Goal: Task Accomplishment & Management: Use online tool/utility

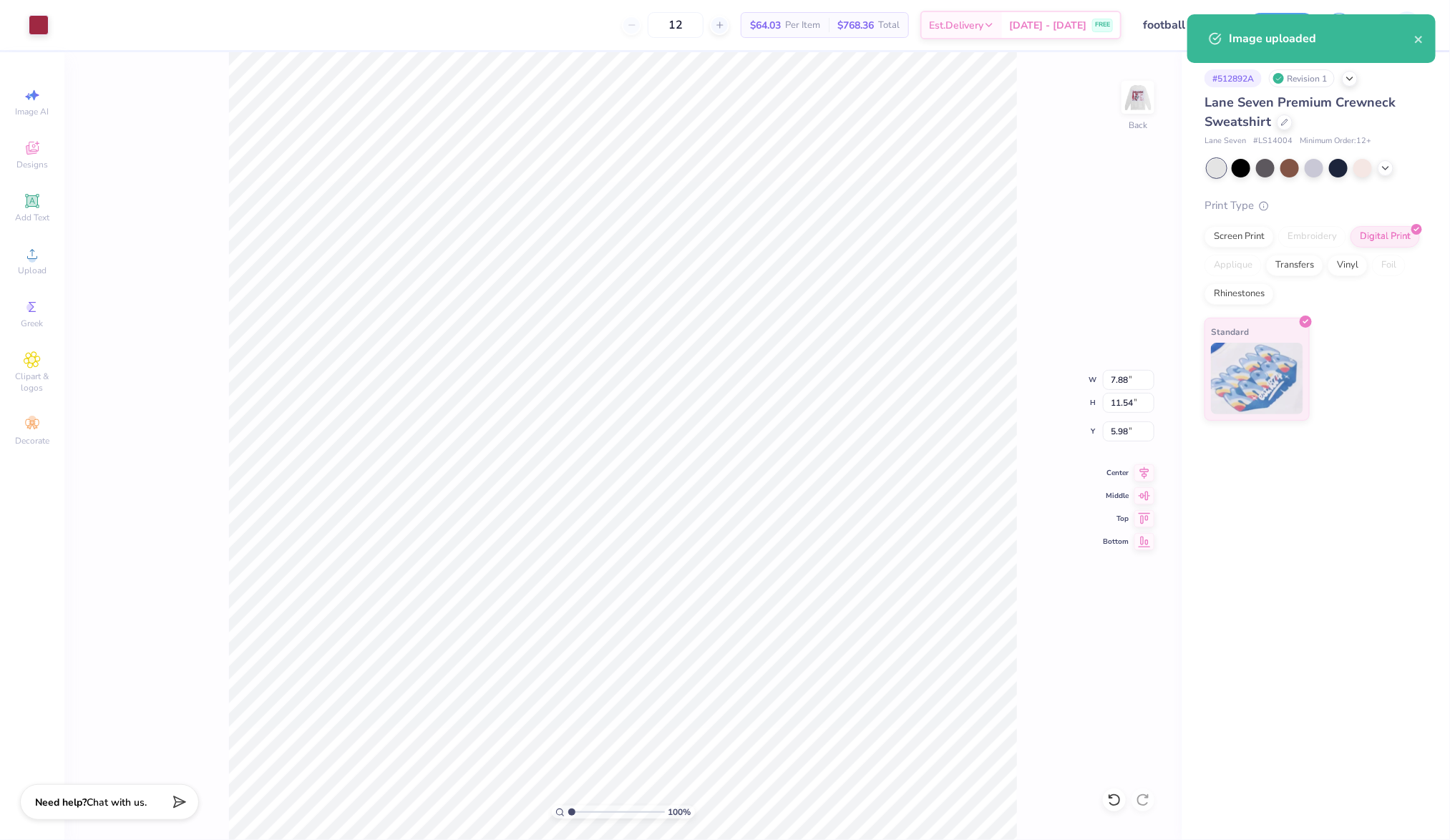
click at [1427, 273] on div "# 512892A Revision 1 Lane Seven Premium Crewneck Sweatshirt Lane Seven # LS1400…" at bounding box center [1315, 237] width 268 height 368
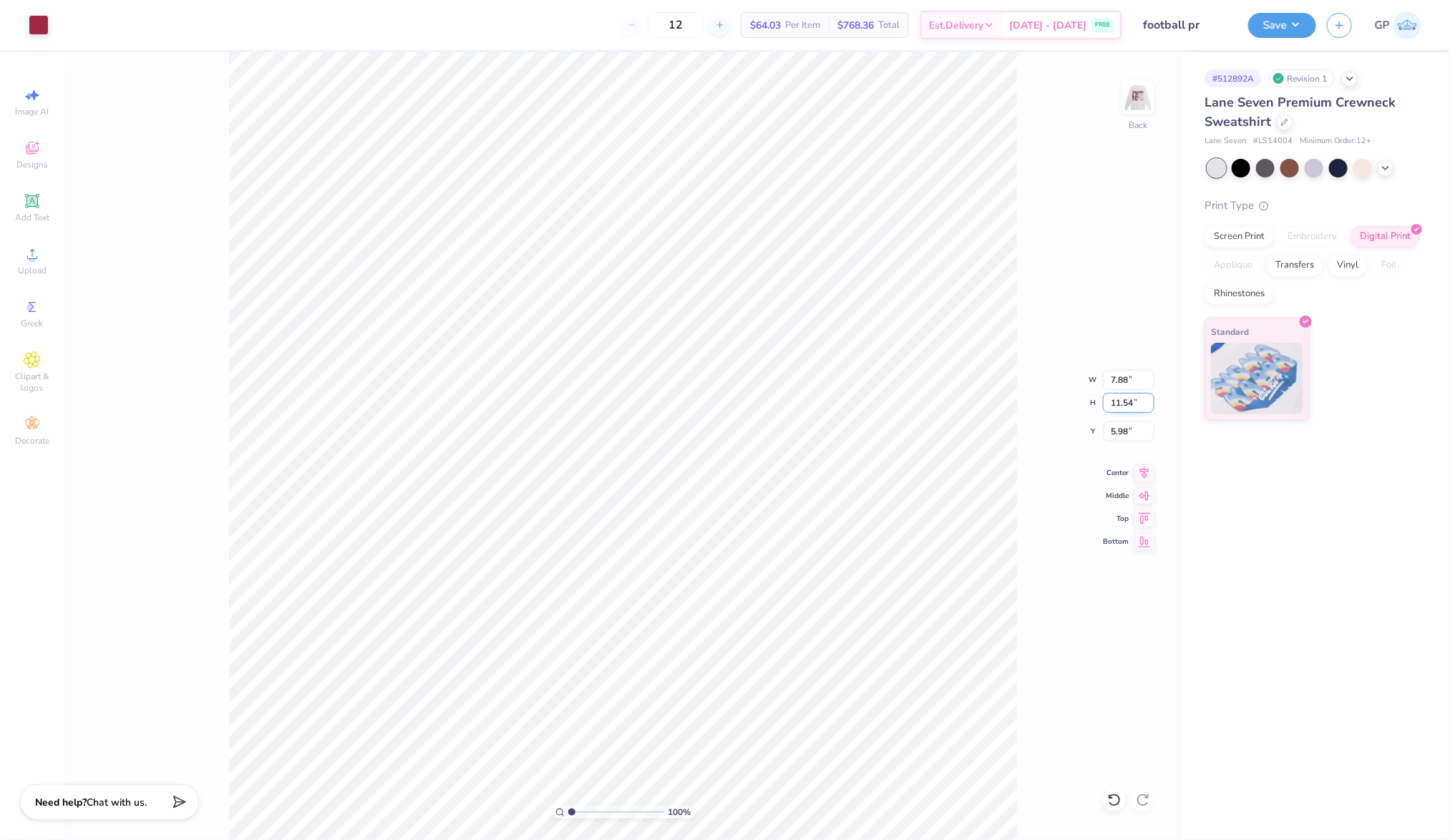
click at [1126, 407] on input "11.54" at bounding box center [1129, 402] width 52 height 20
type input "16"
type input "10.93"
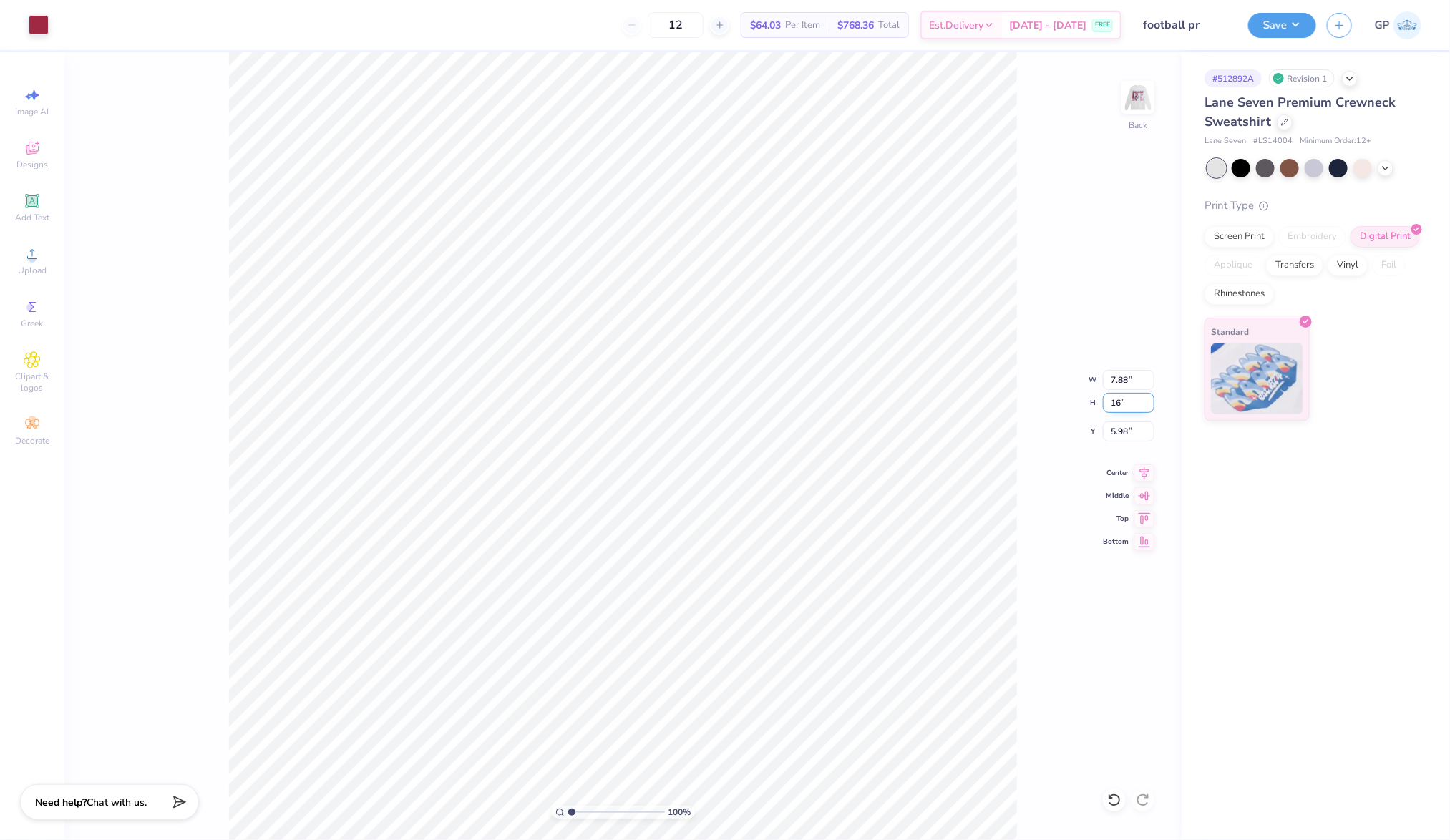
type input "16.00"
click at [1119, 428] on input "3.75" at bounding box center [1129, 431] width 52 height 20
type input "3.00"
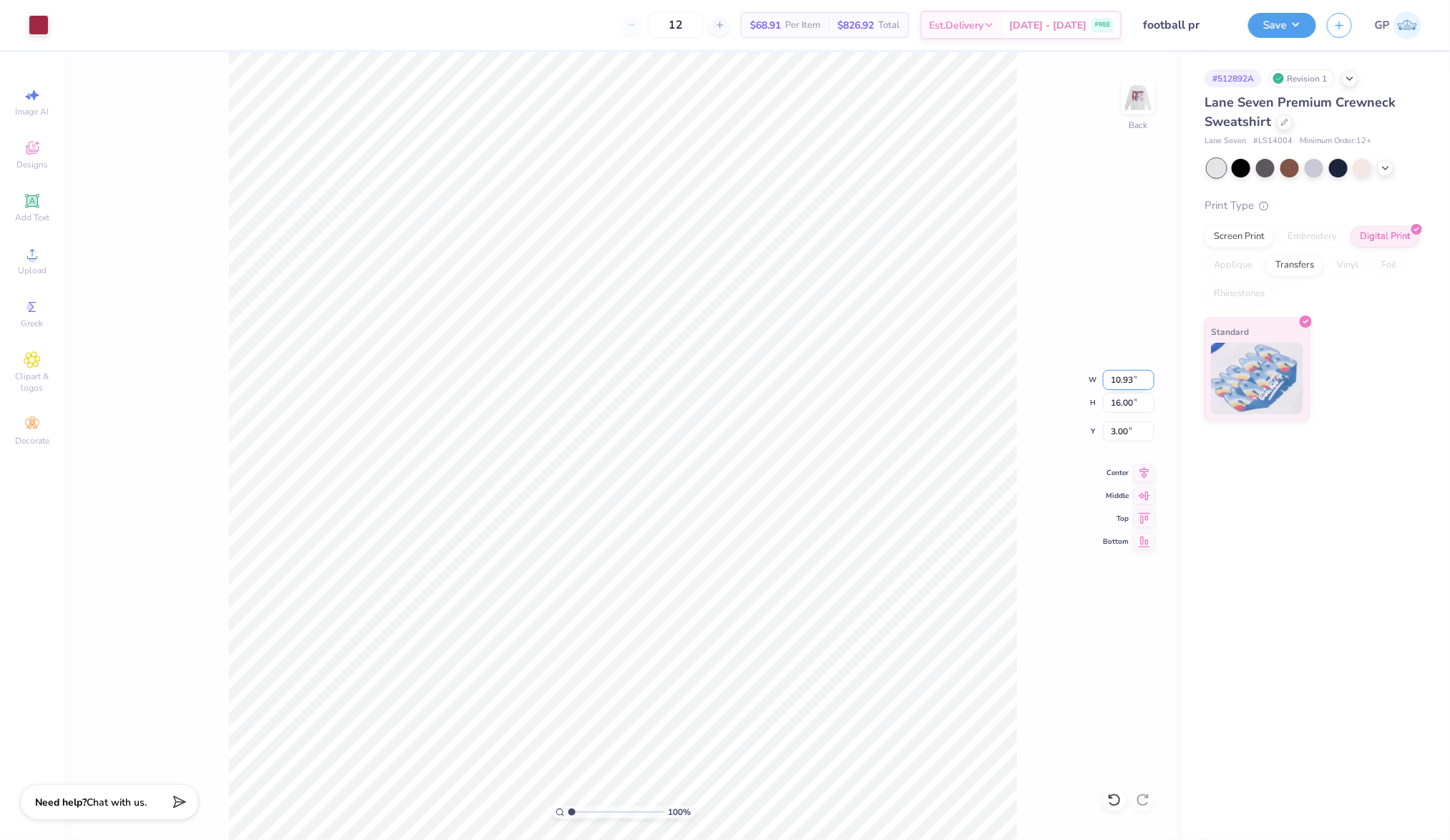
click at [1130, 382] on input "10.93" at bounding box center [1129, 379] width 52 height 20
type input "11.00"
type input "16.10"
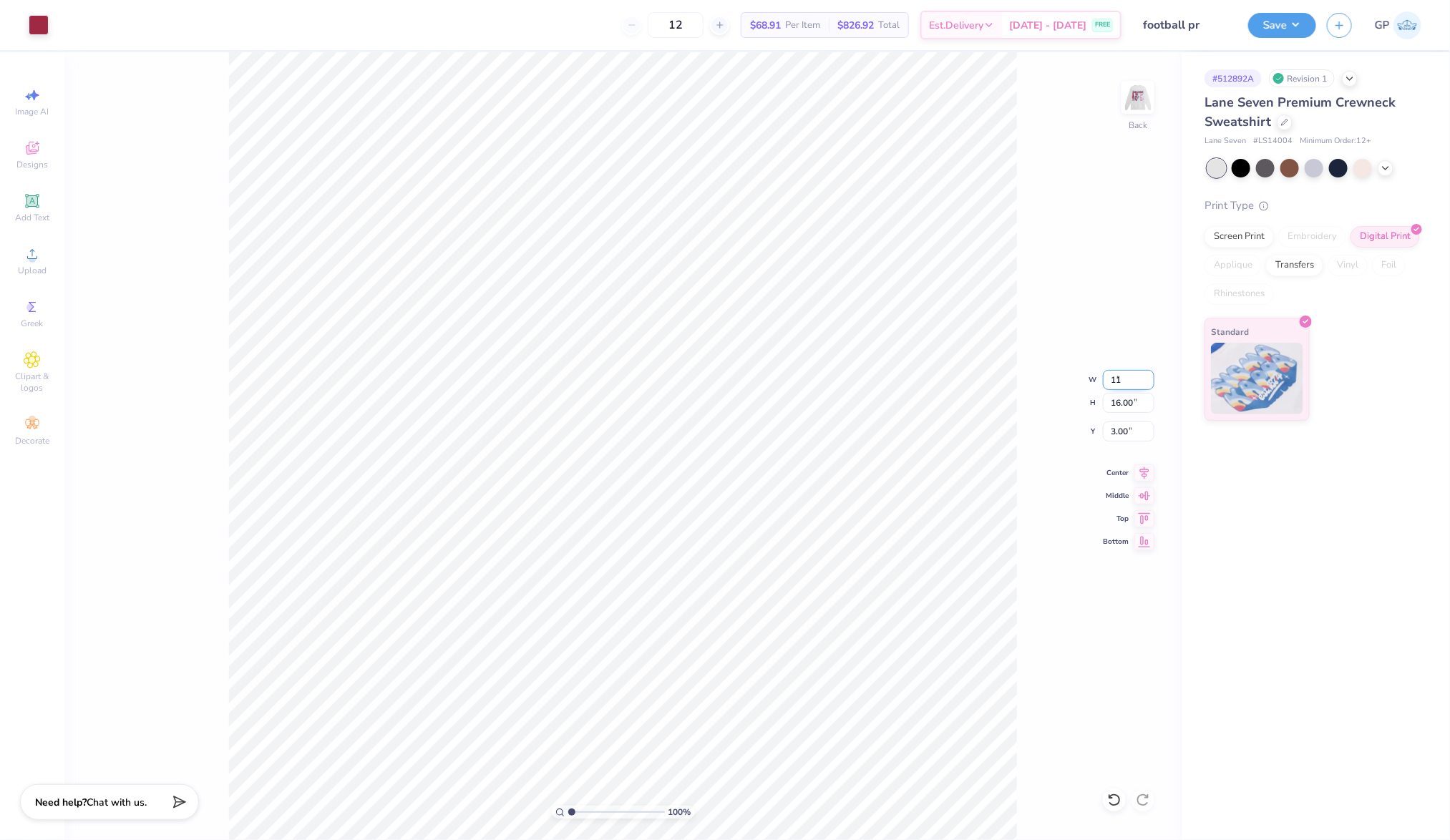
type input "2.95"
click at [1126, 403] on input "16.10" at bounding box center [1129, 402] width 52 height 20
type input "16.50"
type input "11.27"
type input "2.75"
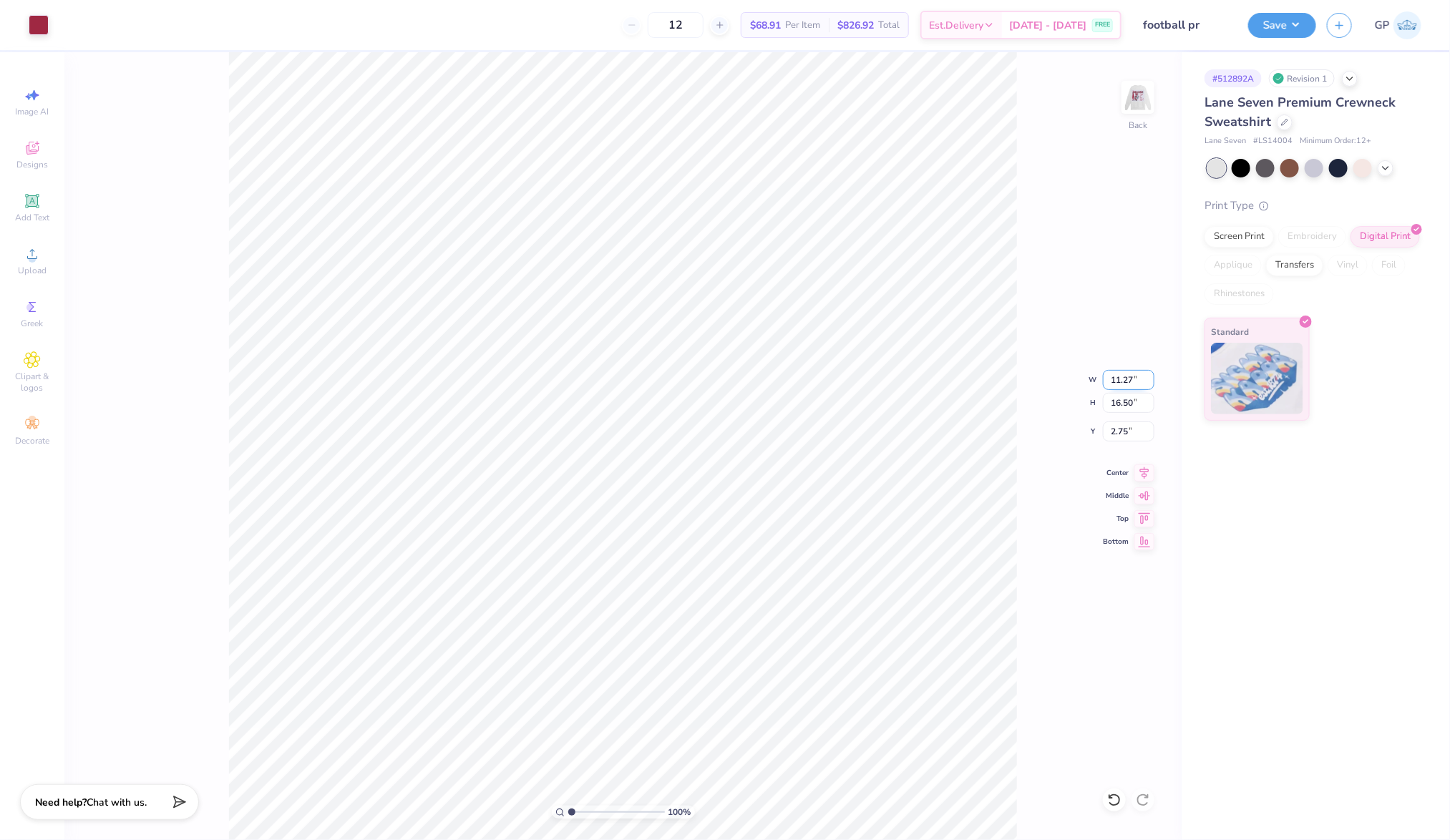
drag, startPoint x: 1125, startPoint y: 381, endPoint x: 1136, endPoint y: 381, distance: 11.0
click at [1135, 381] on input "11.27" at bounding box center [1129, 379] width 52 height 20
type input "11.50"
type input "16.84"
click at [1122, 438] on input "2.58" at bounding box center [1129, 431] width 52 height 20
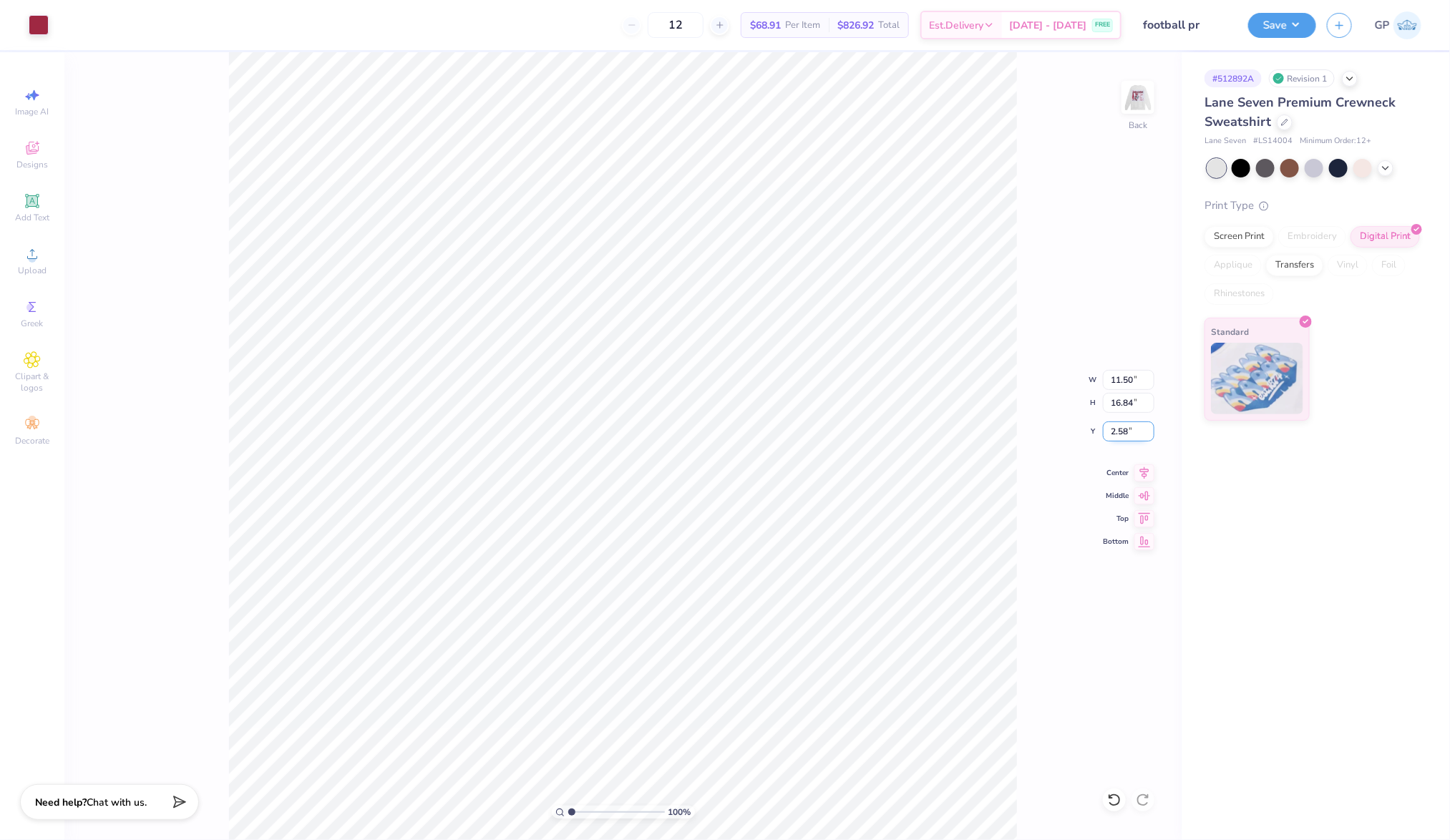
click at [1122, 438] on input "2.58" at bounding box center [1129, 431] width 52 height 20
type input "3.00"
click at [1110, 252] on div "100 % Back W 11.50 11.50 " H 16.84 16.84 " Y 3.00 3.00 " Center Middle Top Bott…" at bounding box center [623, 446] width 1117 height 788
click at [1134, 104] on img at bounding box center [1138, 97] width 57 height 57
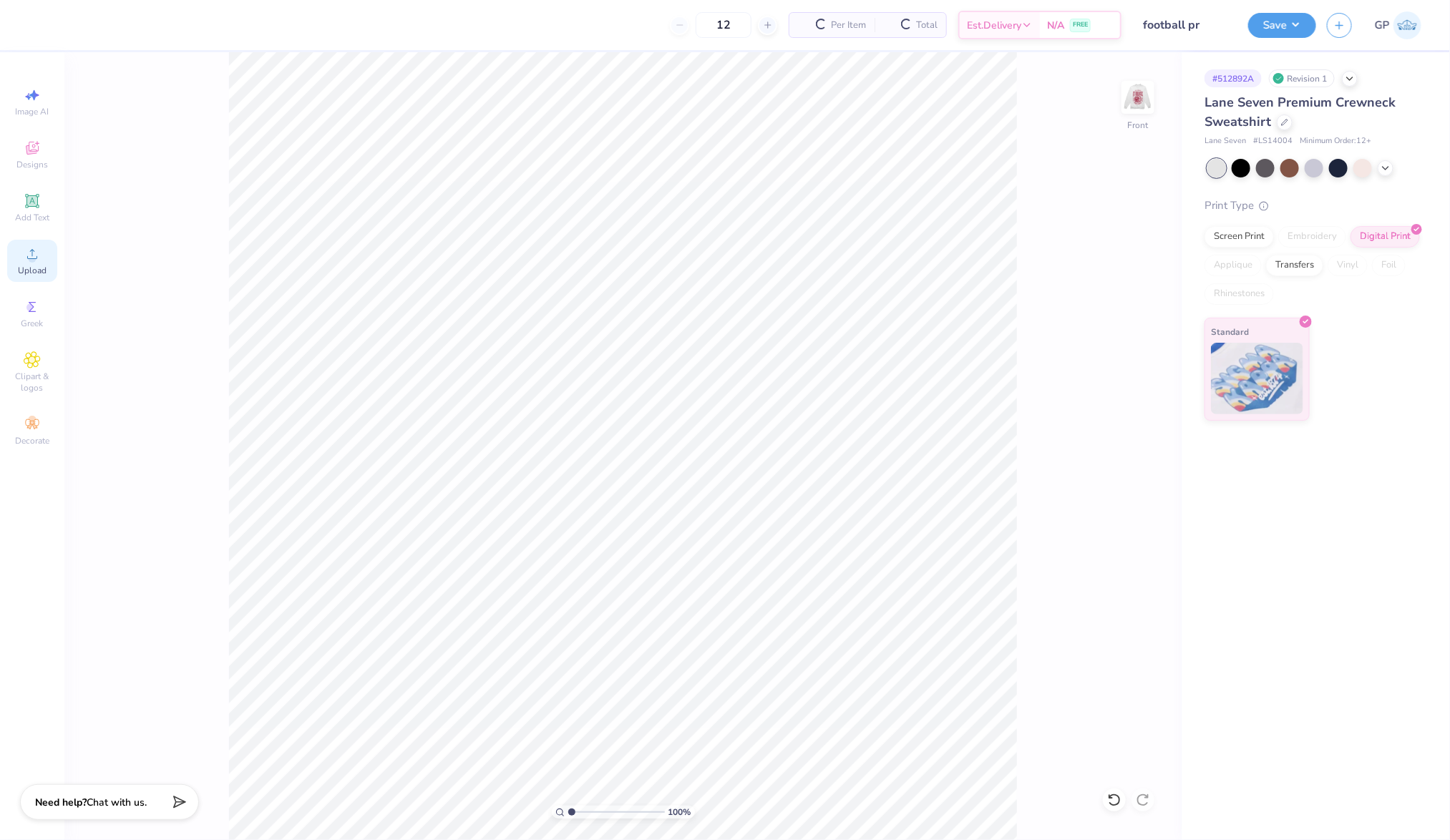
click at [25, 256] on icon at bounding box center [32, 253] width 17 height 17
click at [1129, 384] on input "13.43" at bounding box center [1129, 379] width 52 height 20
type input "15.00"
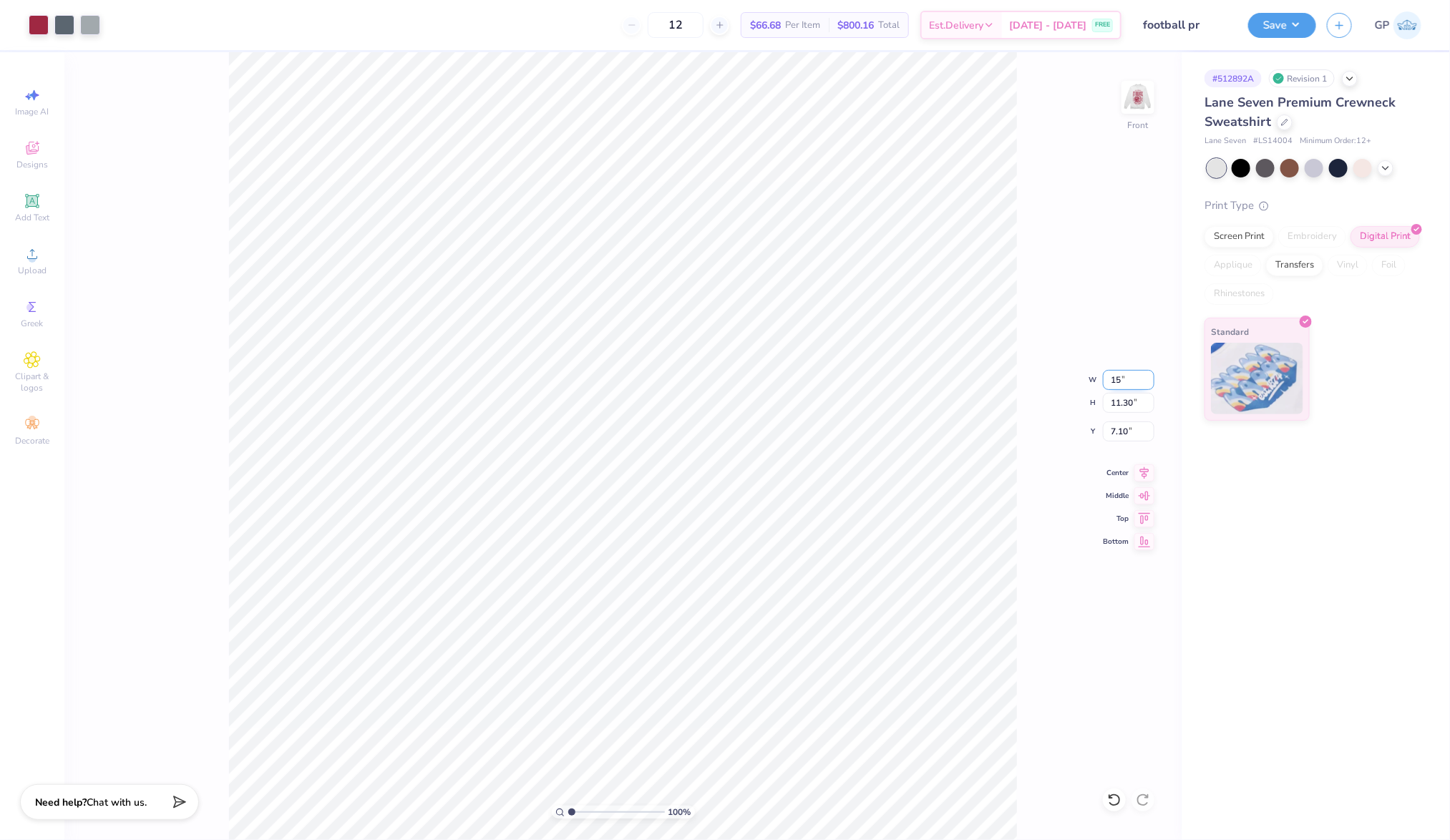
type input "12.62"
click at [1122, 427] on input "6.44" at bounding box center [1129, 431] width 52 height 20
type input "3.00"
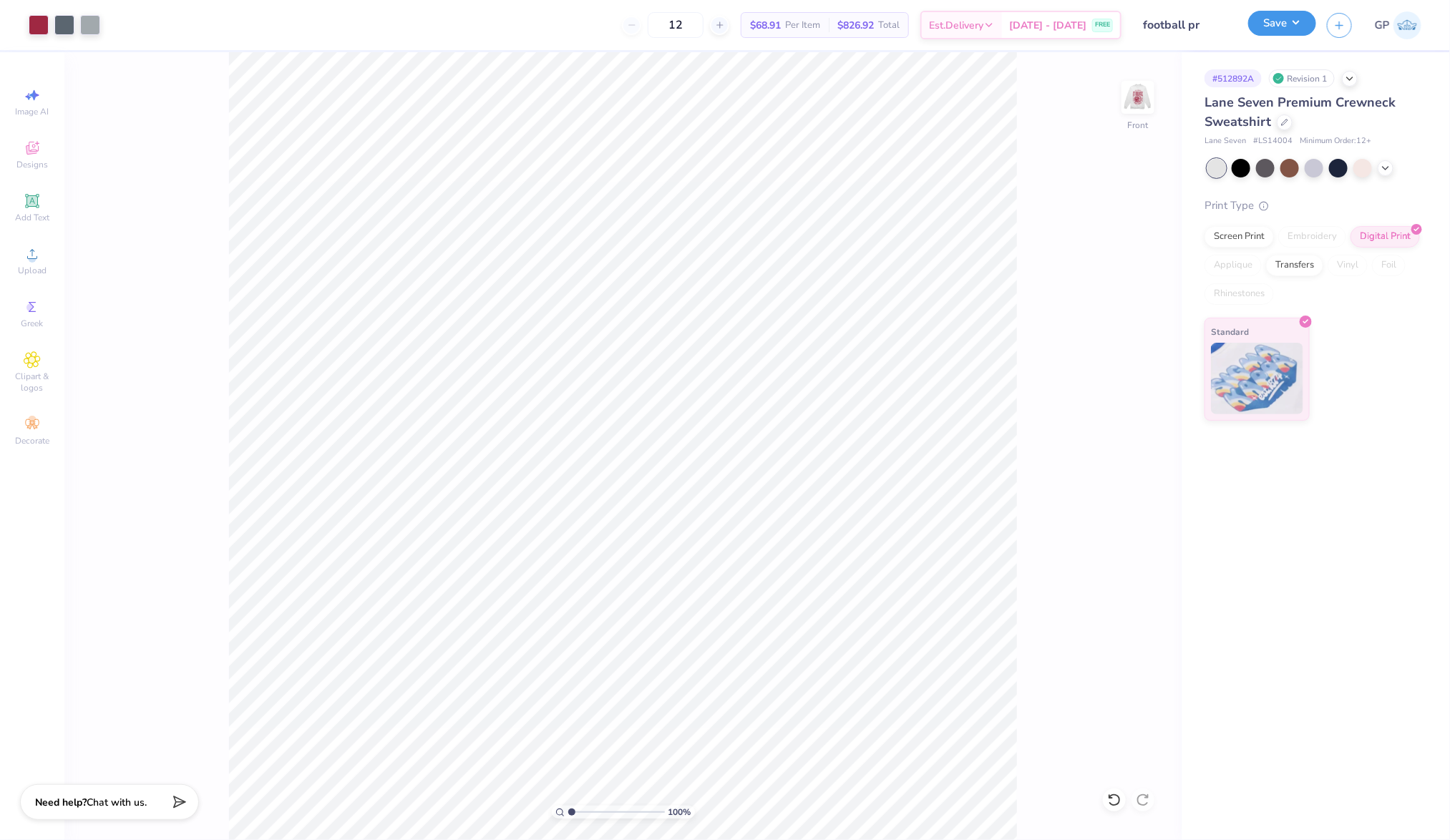
click at [1265, 24] on button "Save" at bounding box center [1282, 24] width 68 height 25
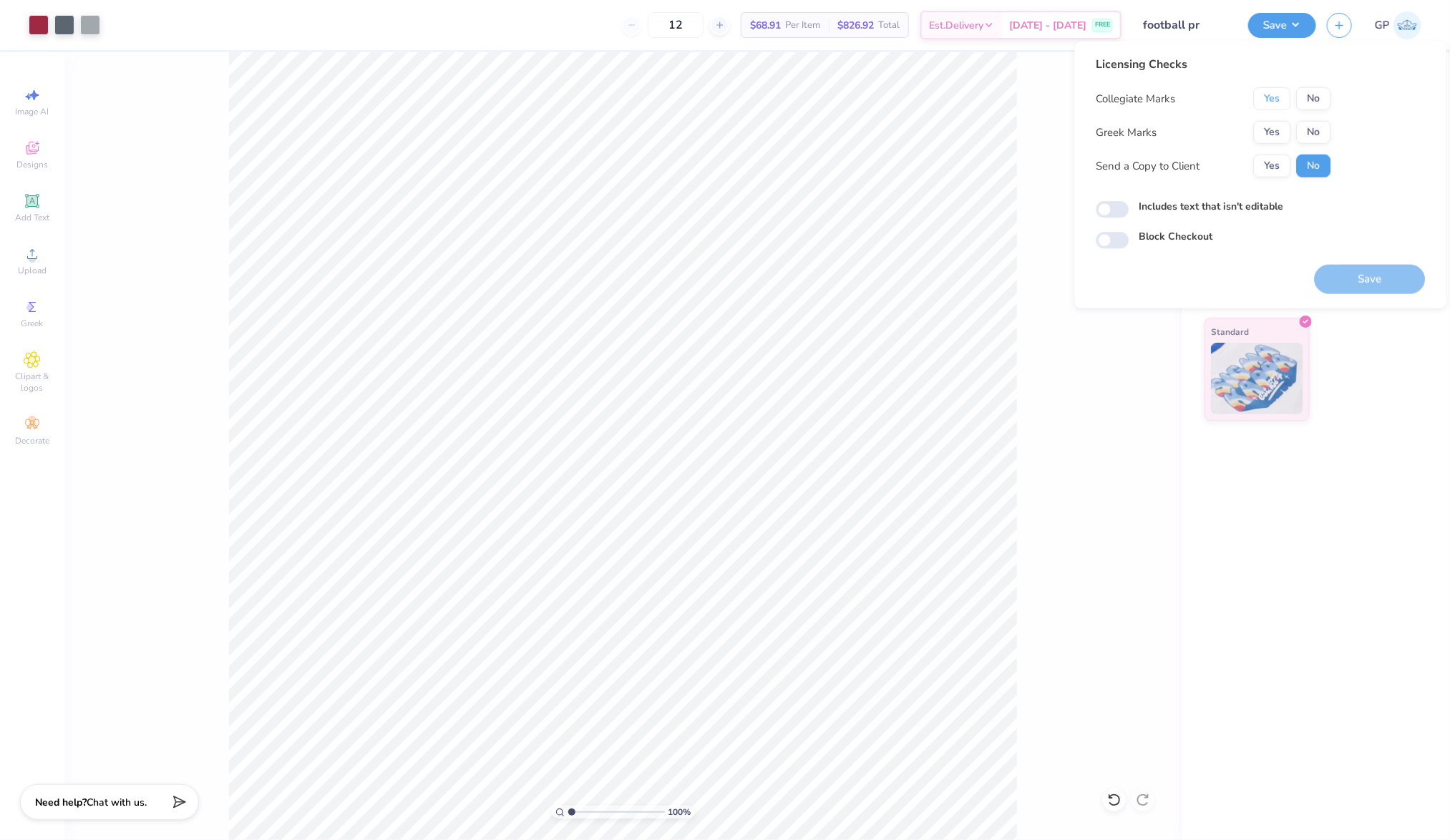
click at [1267, 87] on button "Yes" at bounding box center [1272, 98] width 38 height 23
click at [1272, 125] on button "Yes" at bounding box center [1272, 132] width 38 height 23
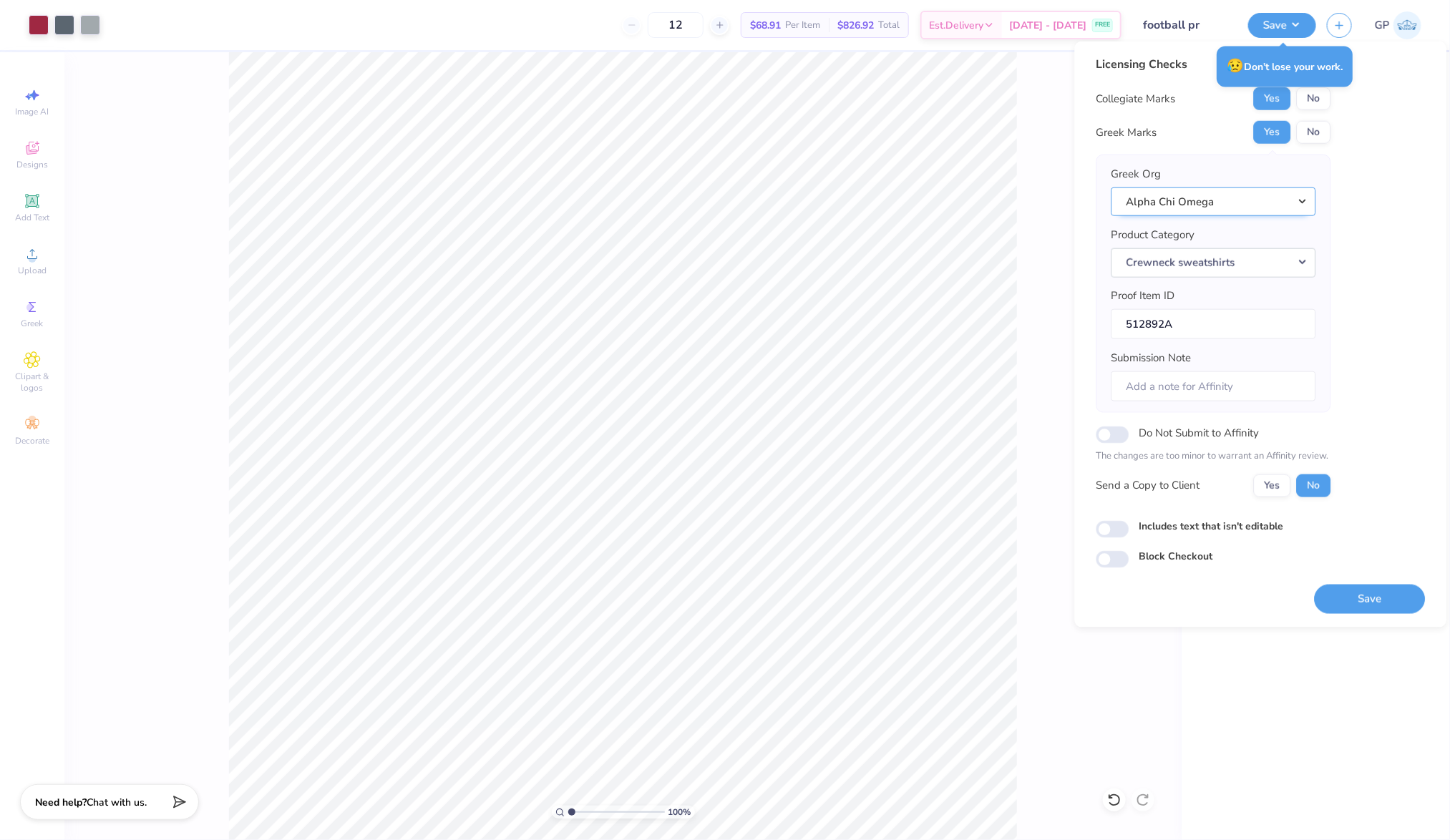
click at [1199, 199] on button "Alpha Chi Omega" at bounding box center [1213, 201] width 205 height 29
click at [1172, 286] on link "Chi Omega" at bounding box center [1213, 292] width 193 height 24
click at [1111, 535] on input "Includes text that isn't editable" at bounding box center [1113, 529] width 33 height 17
checkbox input "true"
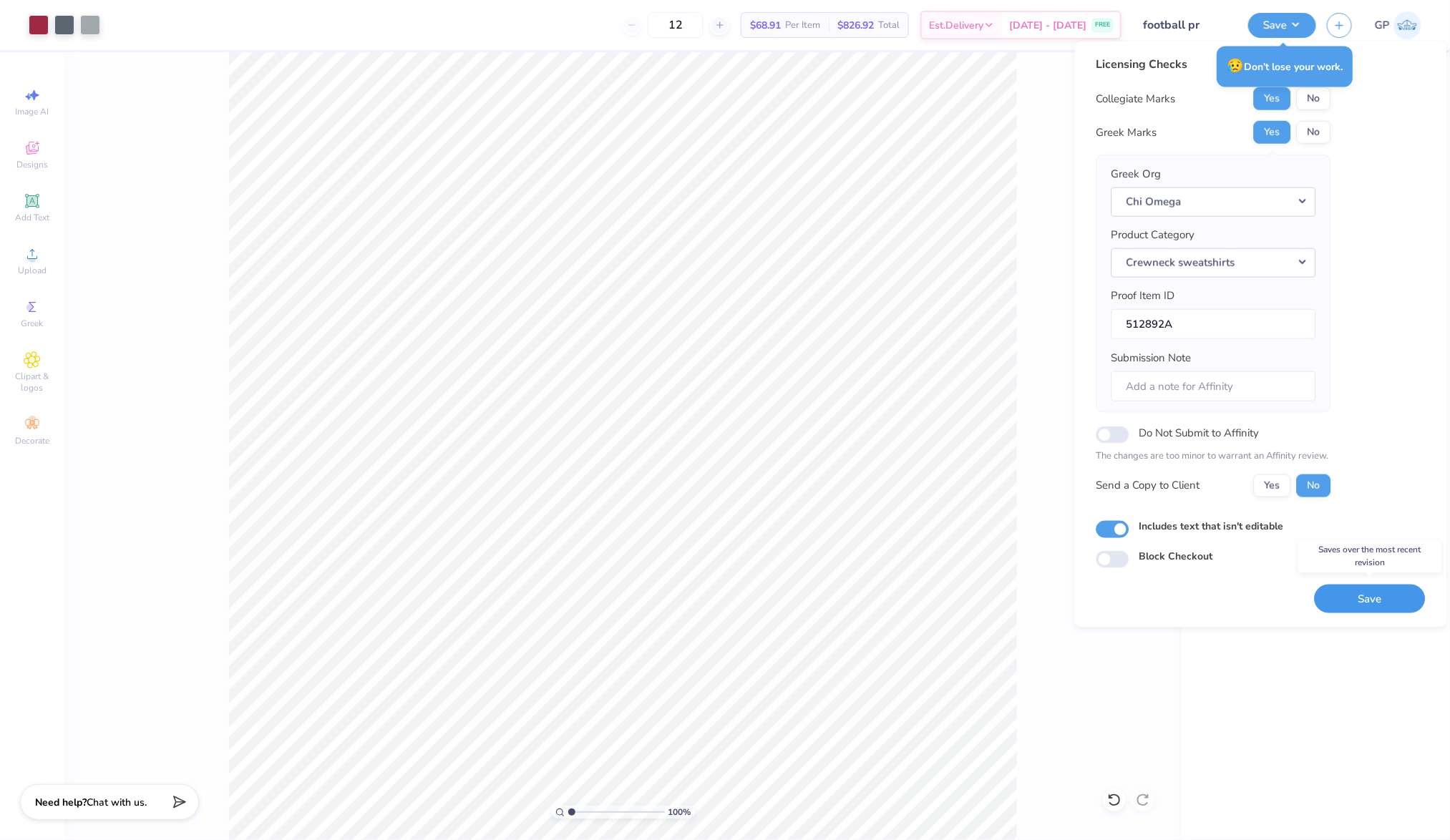
click at [1388, 604] on button "Save" at bounding box center [1370, 598] width 111 height 29
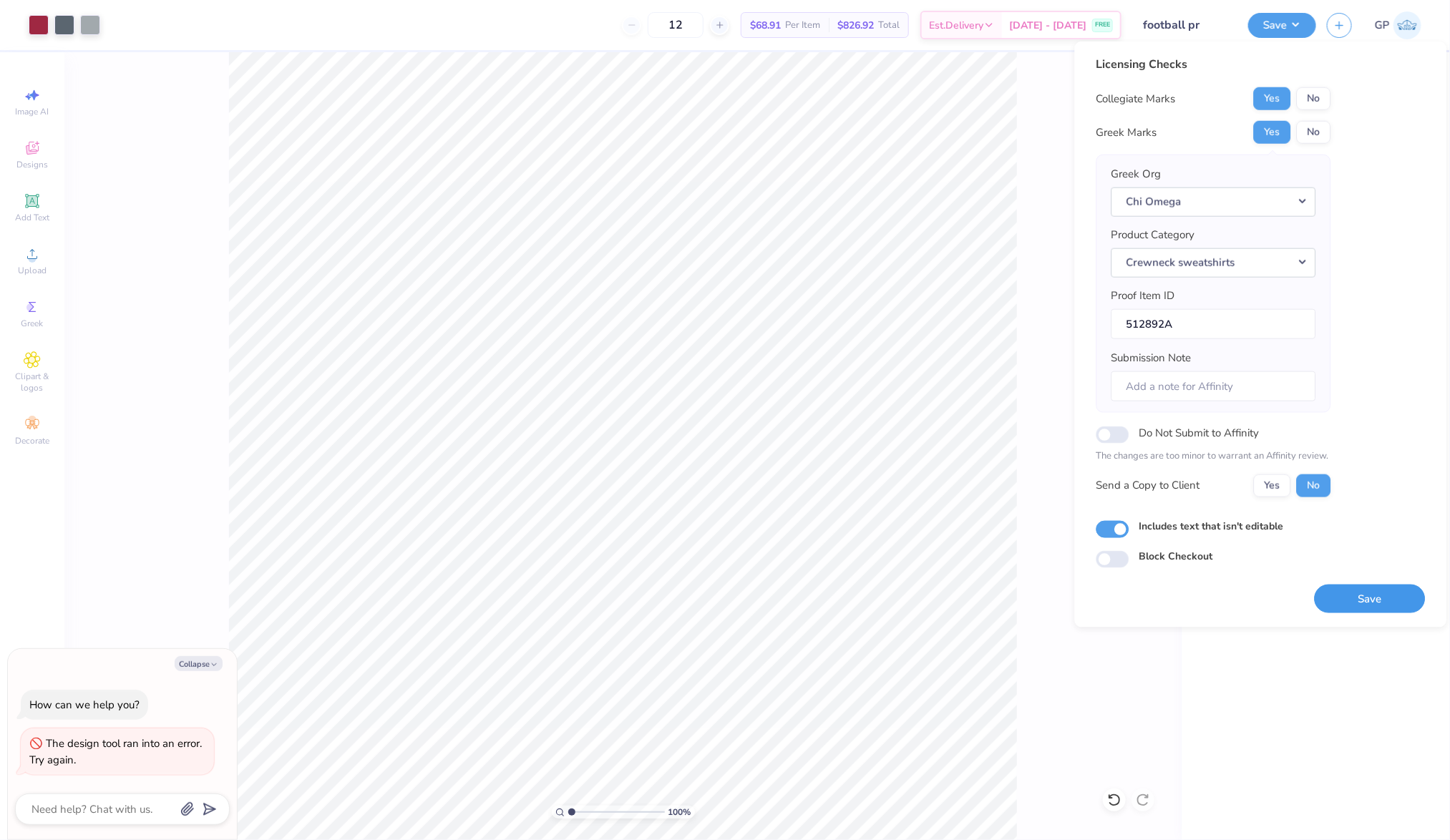
click at [1379, 602] on button "Save" at bounding box center [1370, 598] width 111 height 29
type textarea "x"
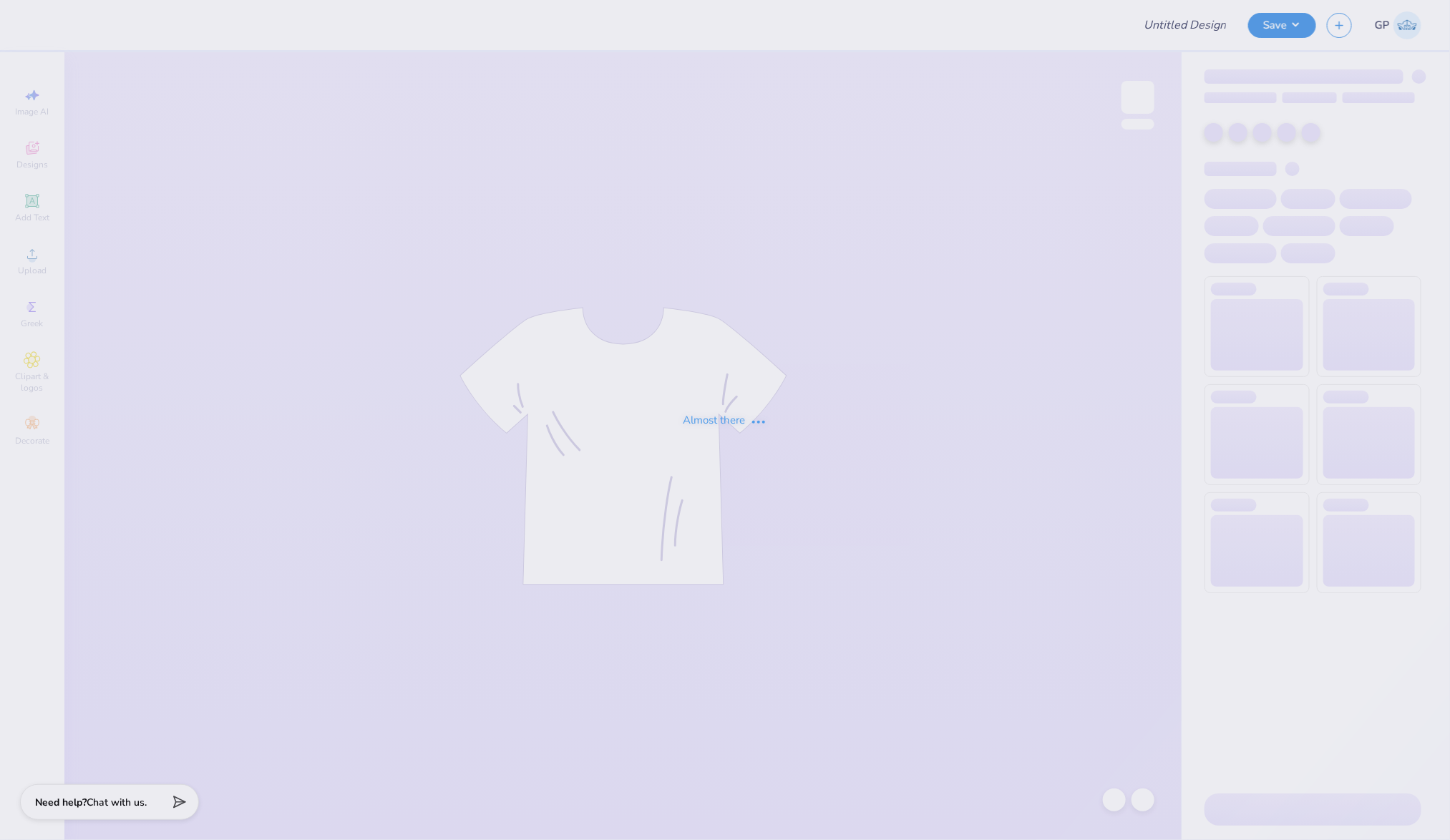
type input "KD FALL LINE"
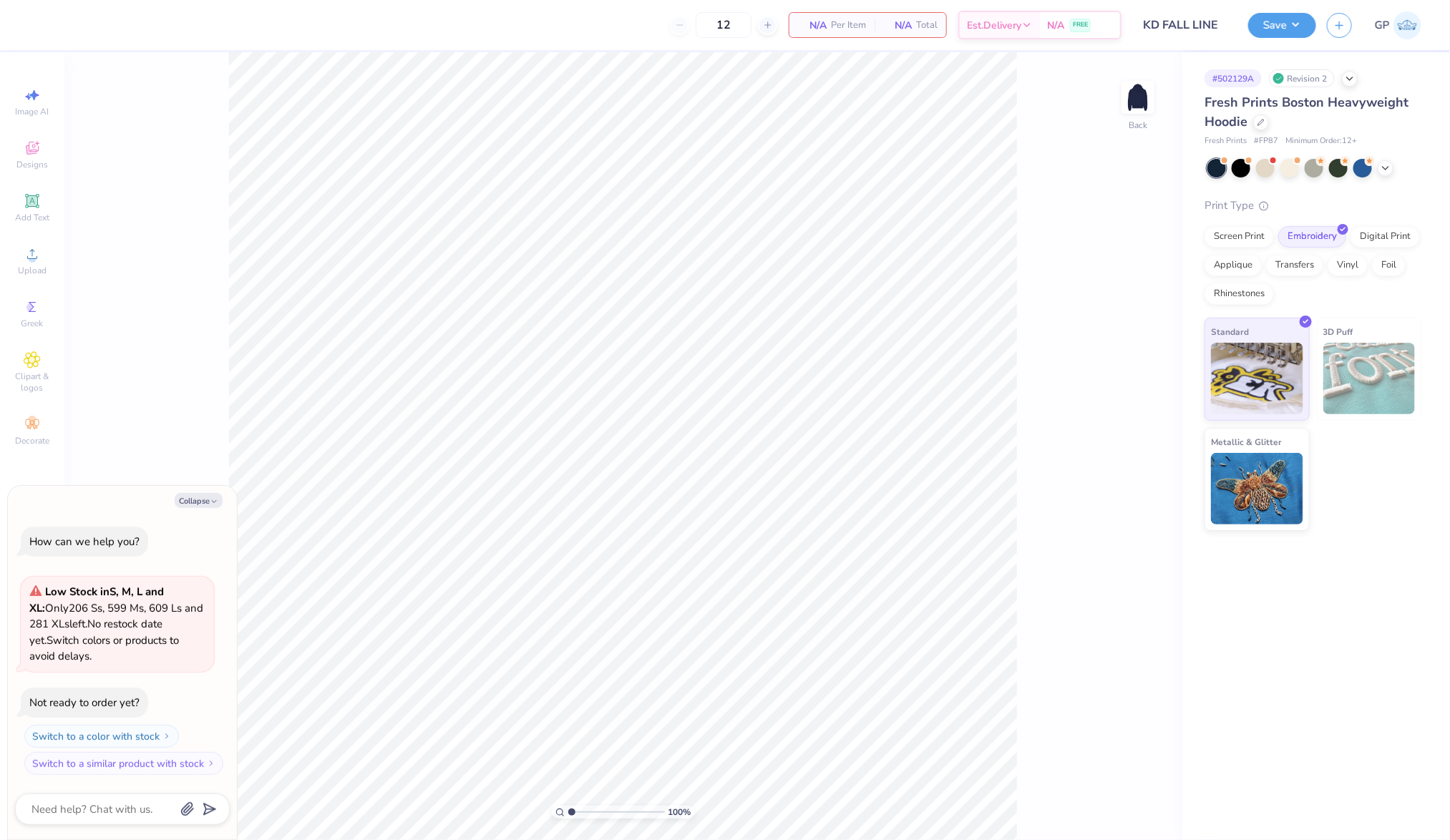
type textarea "x"
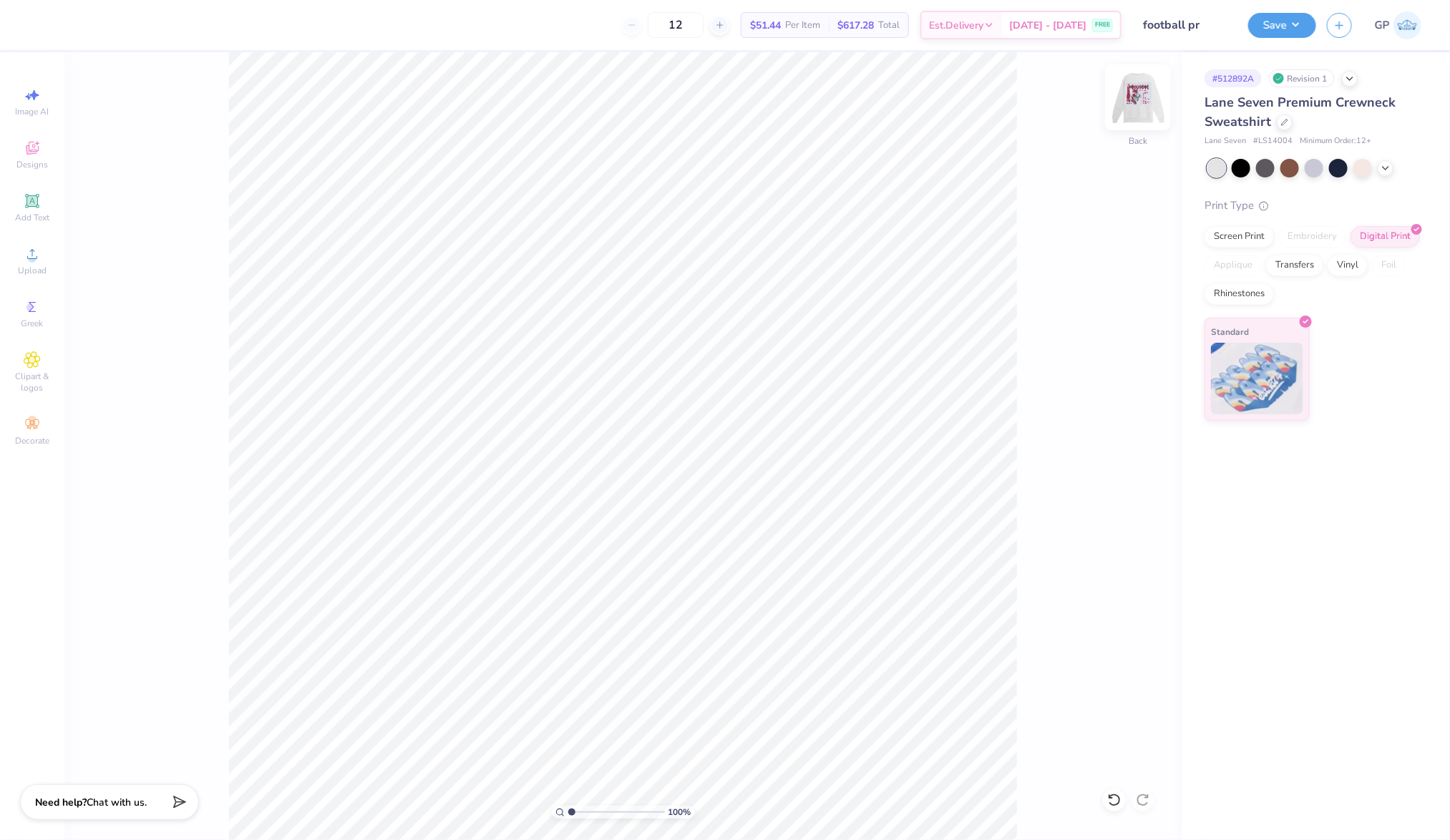
click at [1136, 101] on img at bounding box center [1138, 97] width 57 height 57
click at [43, 260] on div "Upload" at bounding box center [32, 260] width 50 height 42
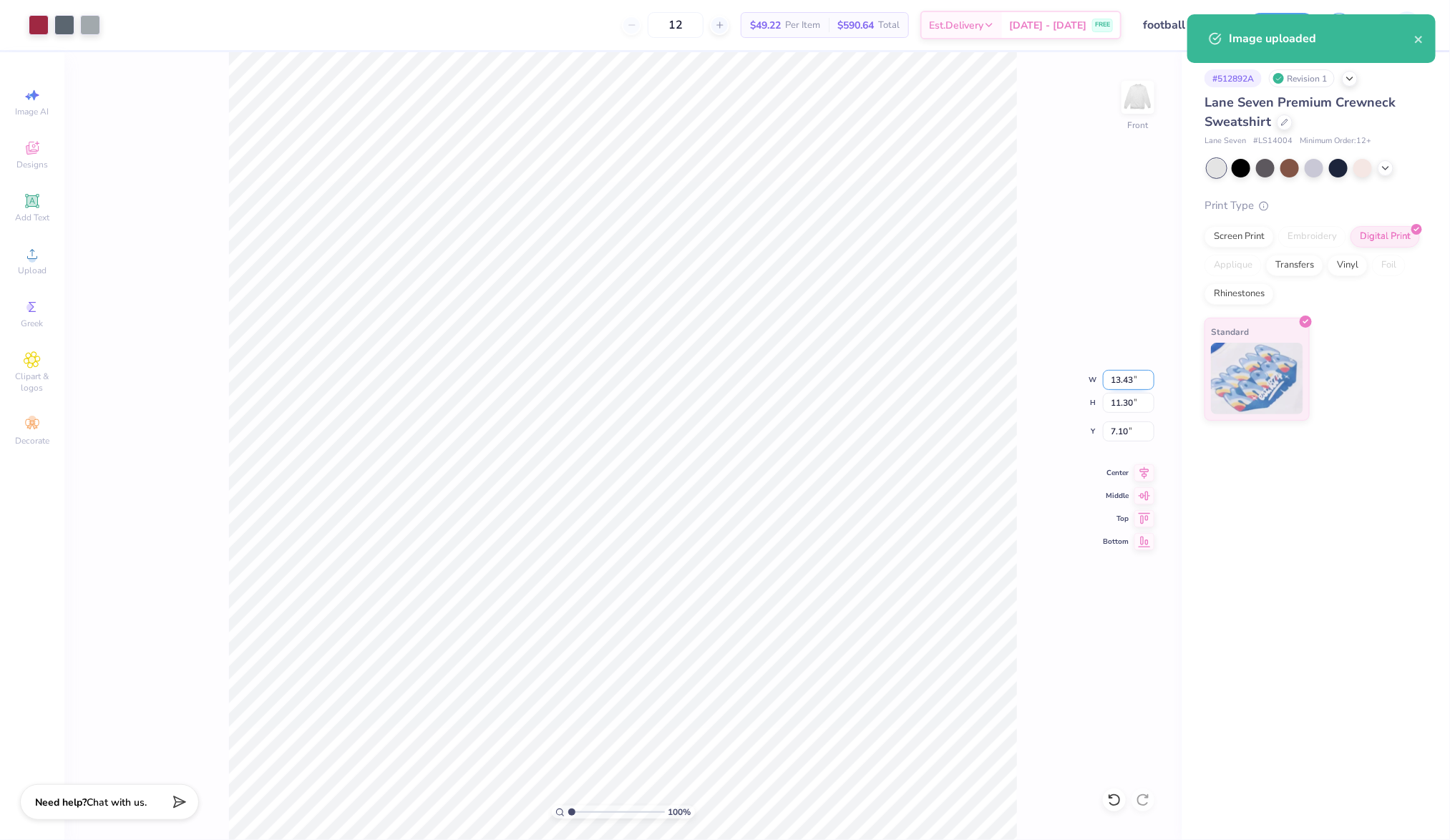
click at [1122, 380] on input "13.43" at bounding box center [1129, 379] width 52 height 20
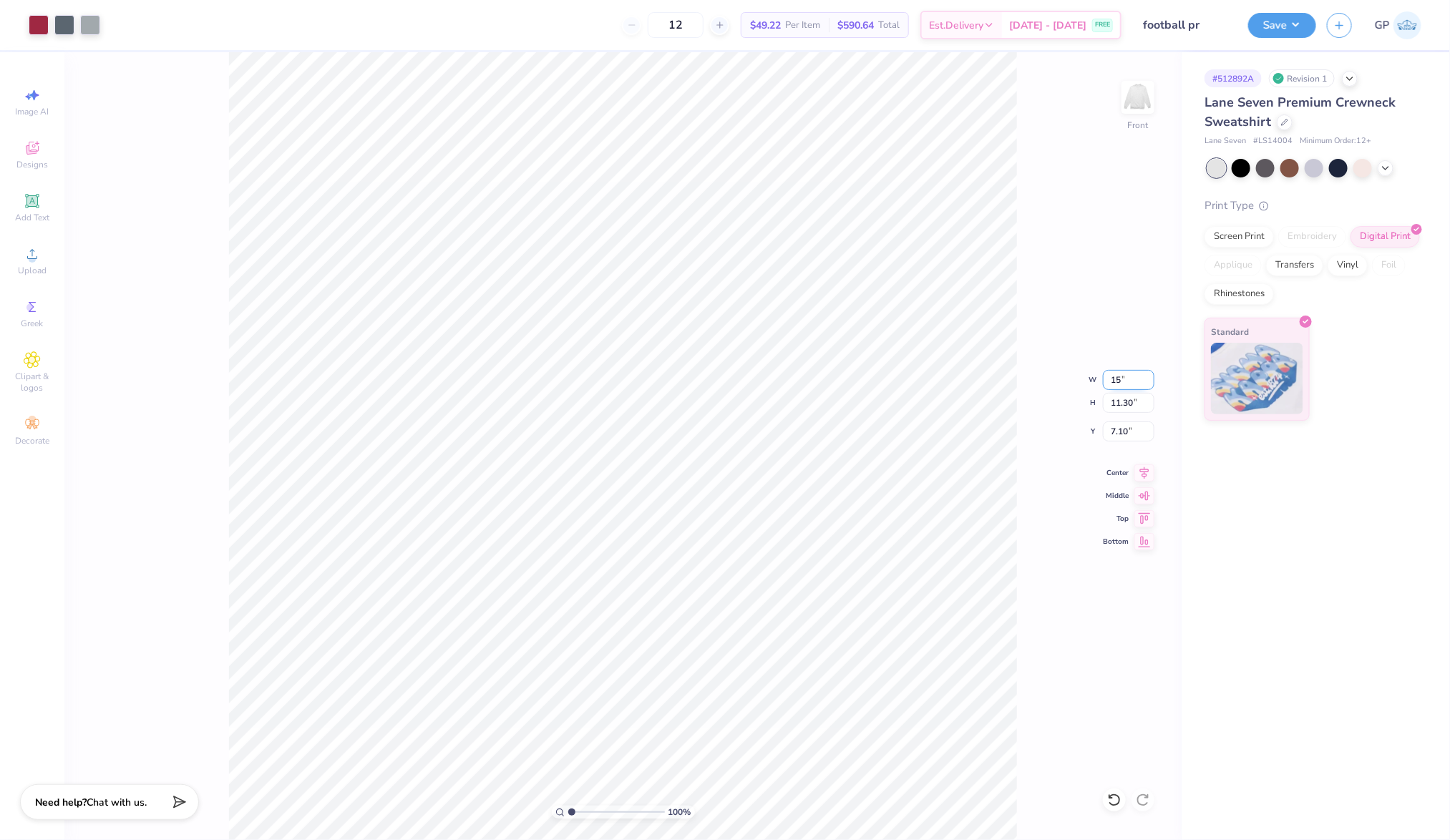
type input "15.00"
type input "12.62"
click at [1127, 435] on input "6.44" at bounding box center [1129, 431] width 52 height 20
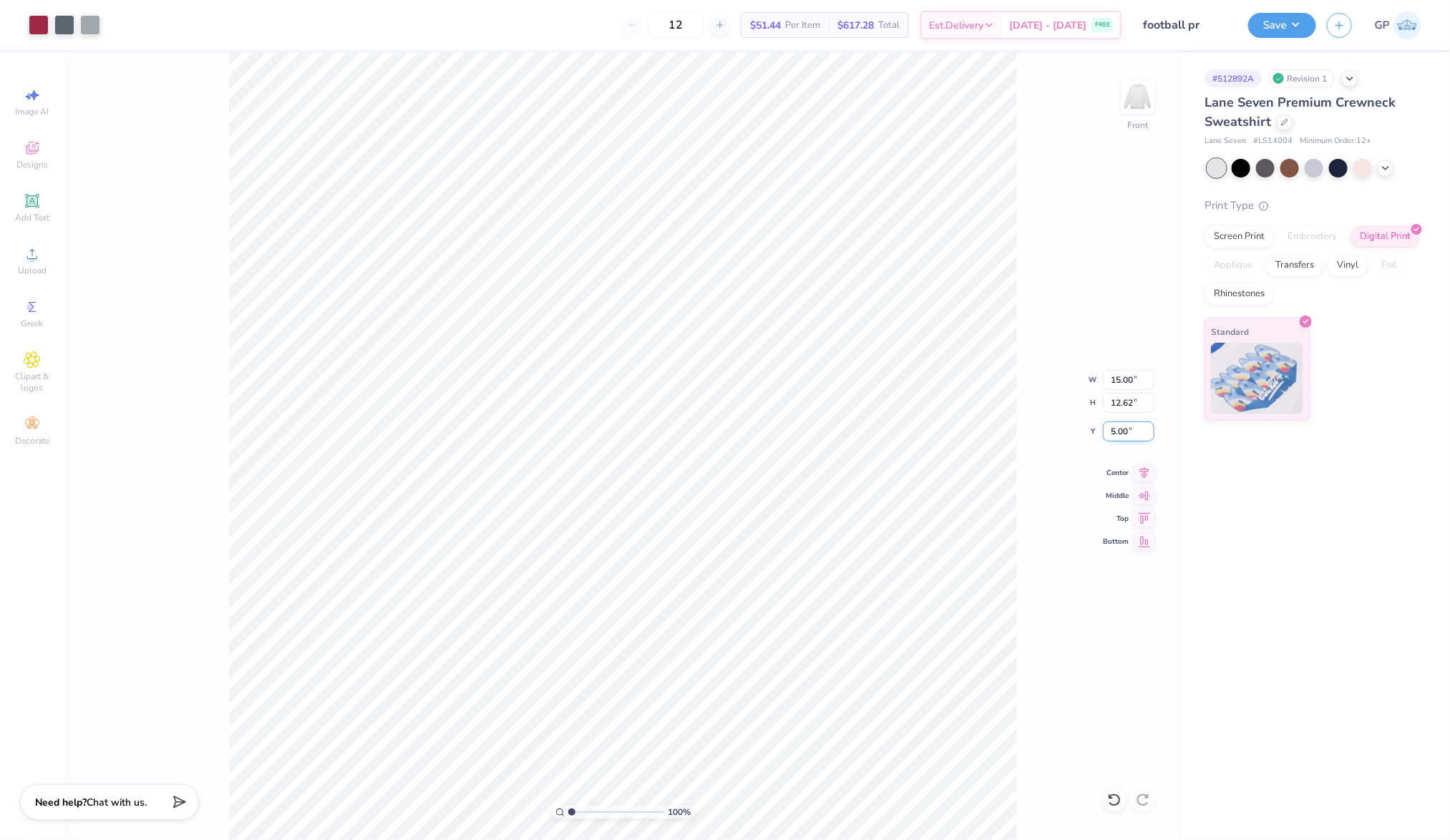
click at [1127, 435] on input "5.00" at bounding box center [1129, 431] width 52 height 20
type input "3.00"
click at [1152, 87] on img at bounding box center [1138, 97] width 57 height 57
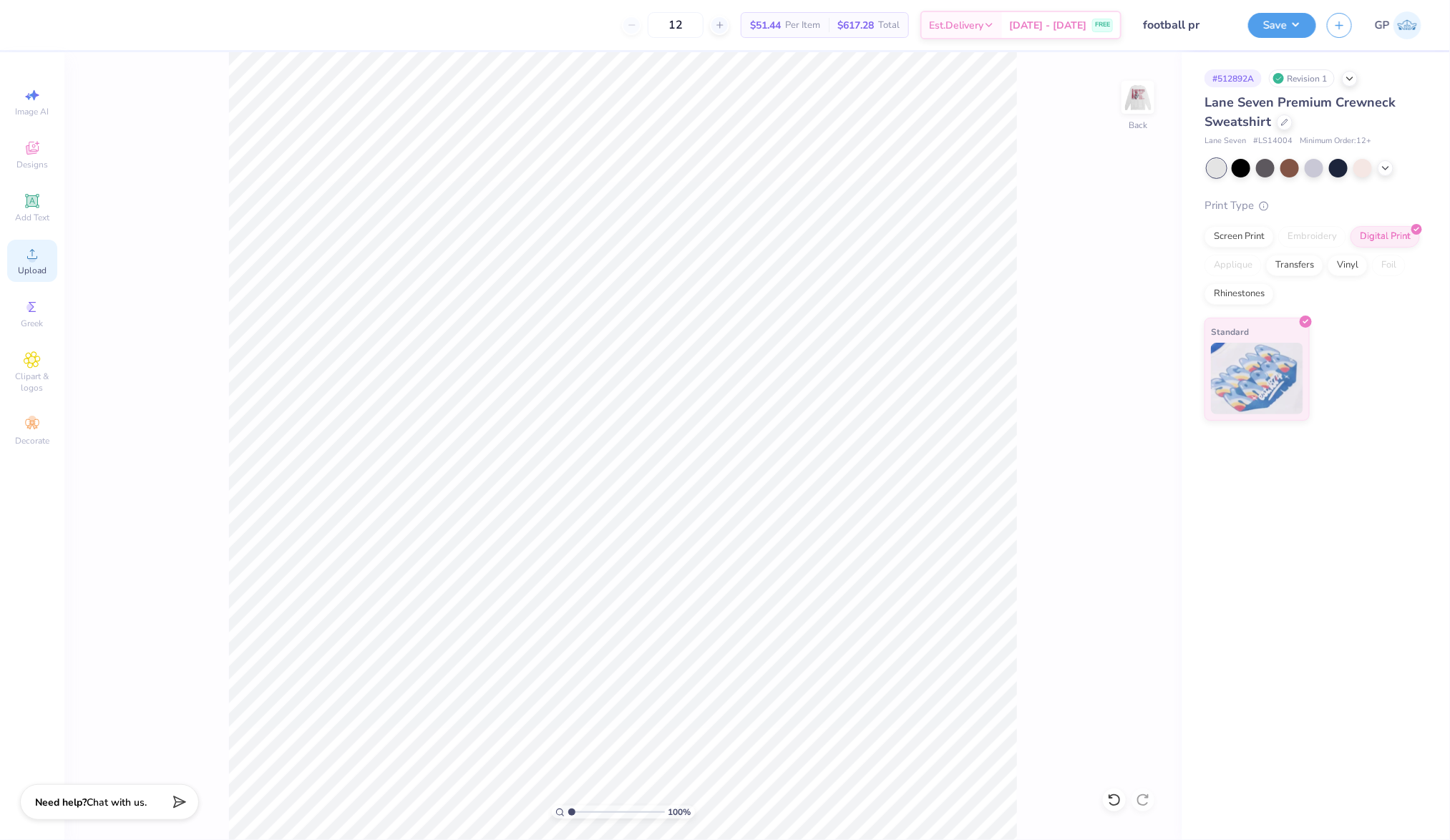
click at [36, 251] on icon at bounding box center [32, 253] width 17 height 17
click at [22, 253] on div "Upload" at bounding box center [32, 260] width 50 height 42
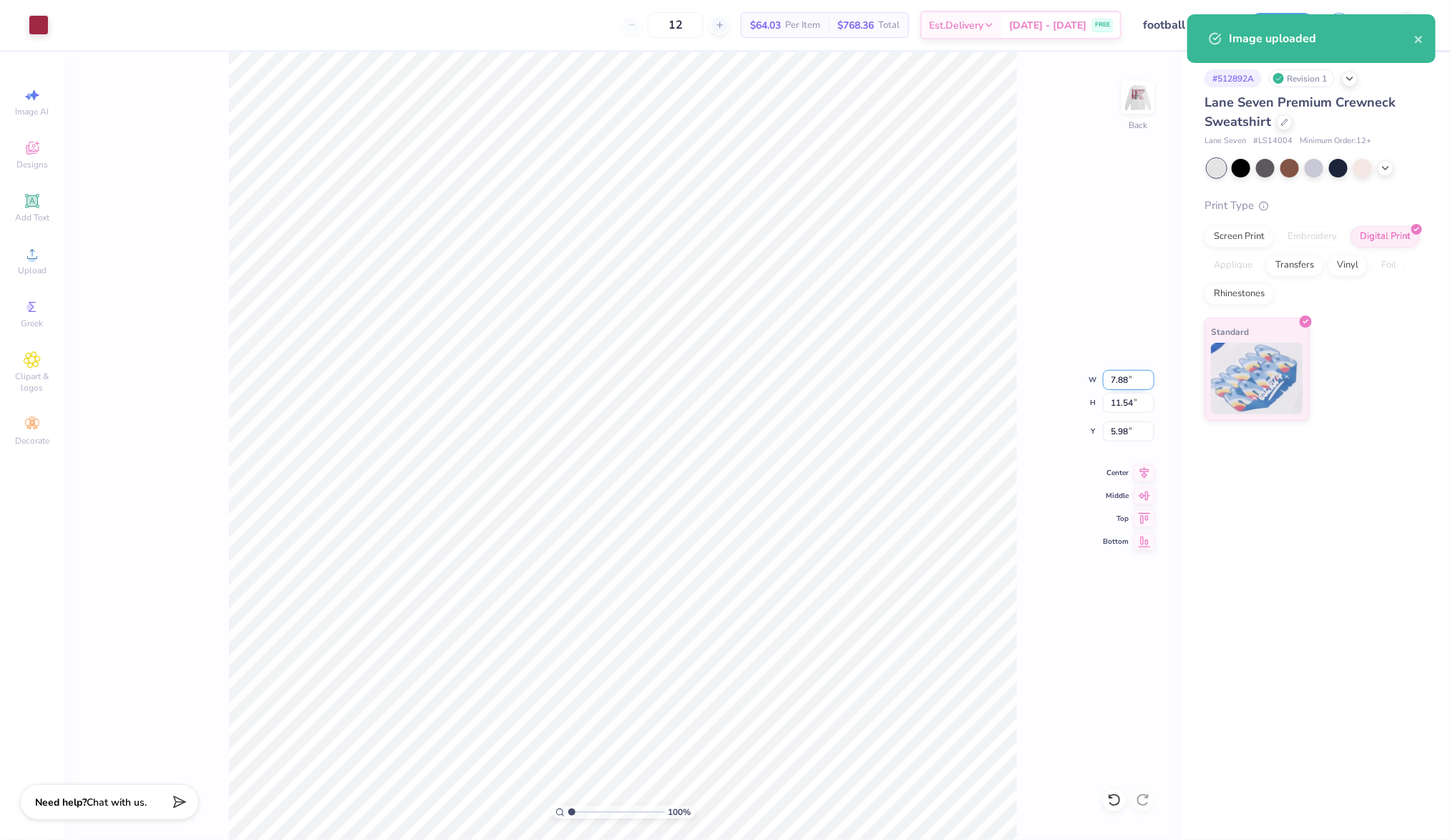
click at [1124, 382] on input "7.88" at bounding box center [1129, 379] width 52 height 20
type input "12.00"
type input "17.57"
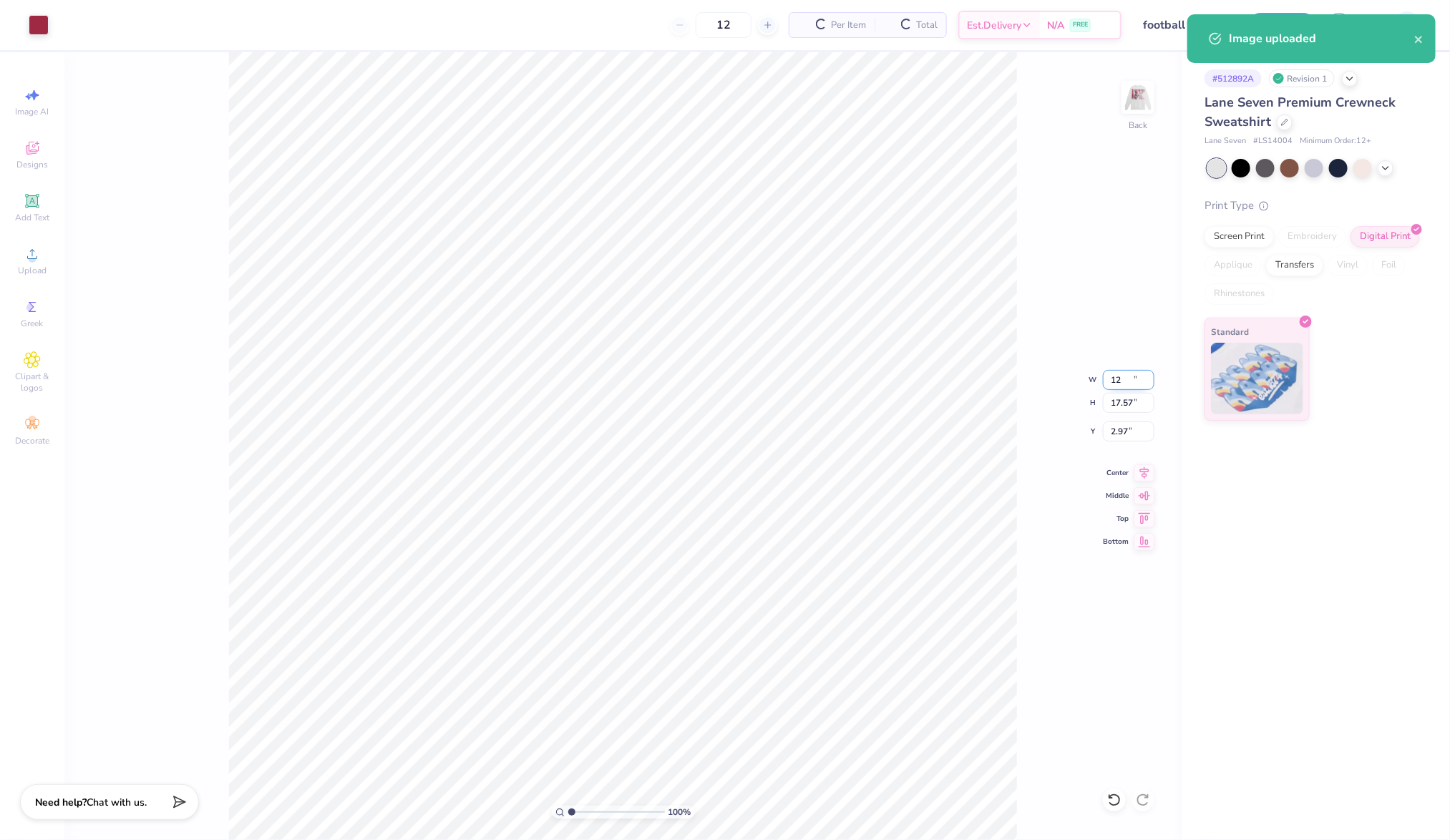
type input "2.97"
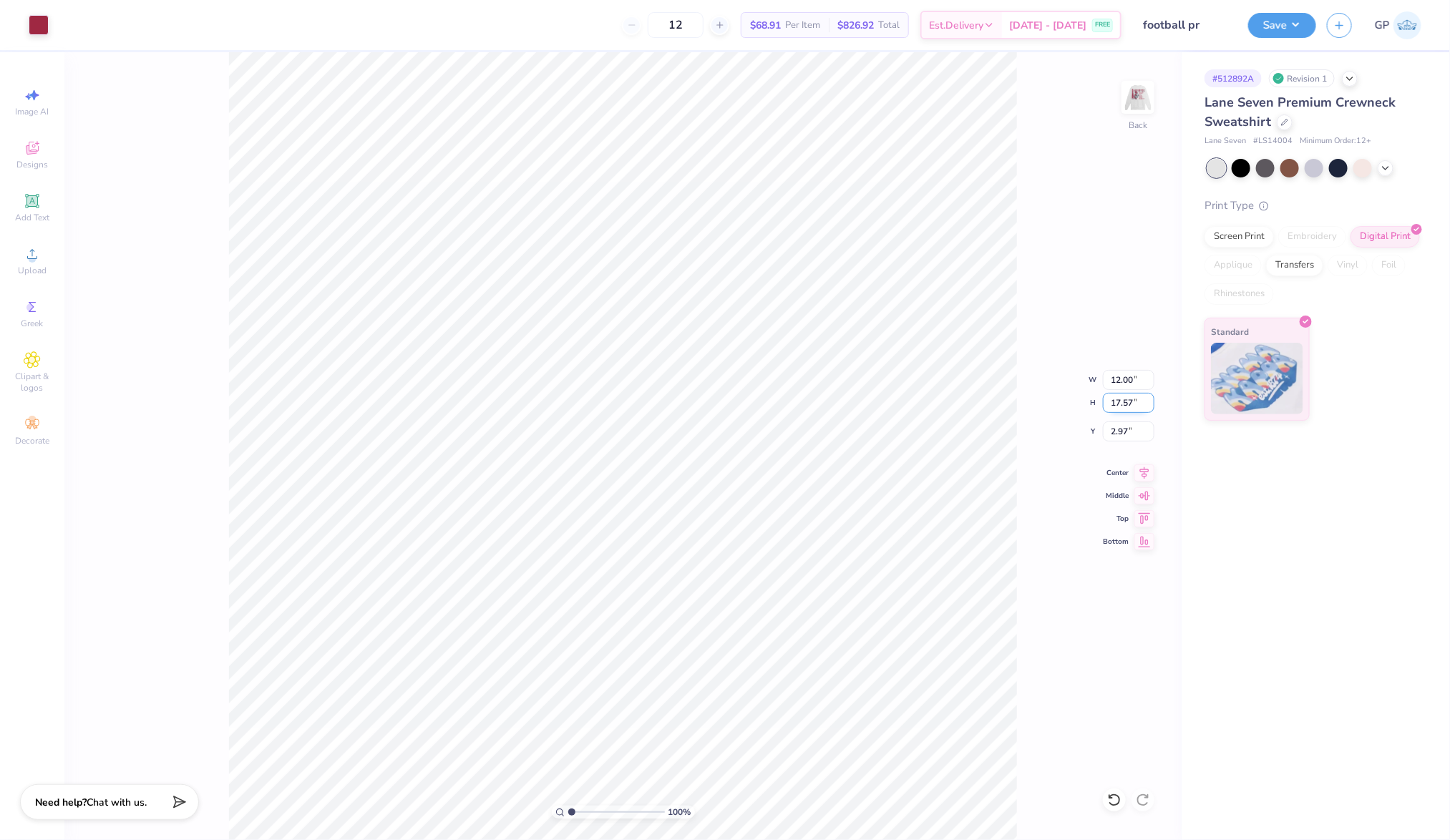
click at [1115, 407] on input "17.57" at bounding box center [1129, 402] width 52 height 20
click at [1132, 401] on input "17.57" at bounding box center [1129, 402] width 52 height 20
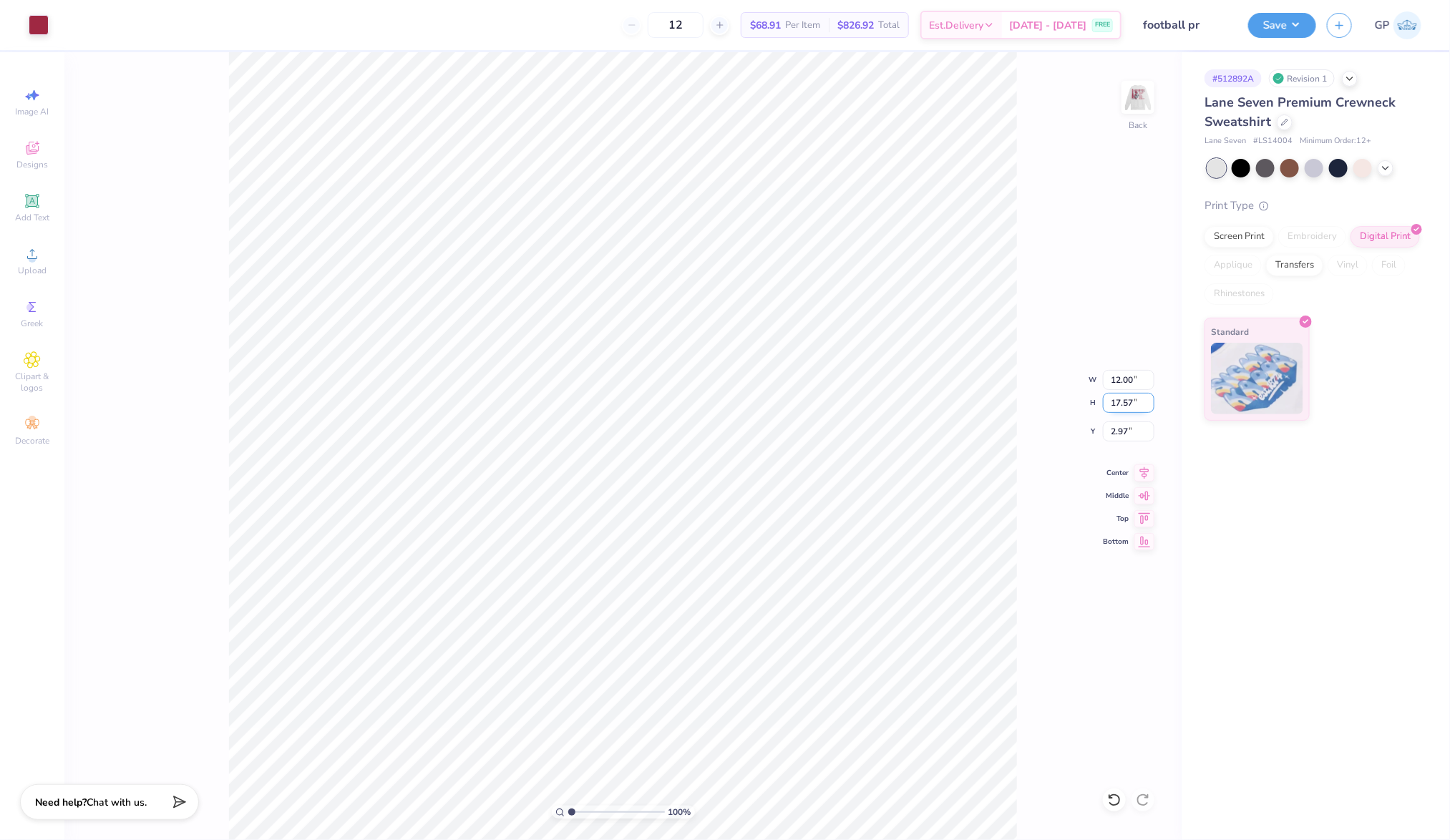
click at [1132, 401] on input "17.57" at bounding box center [1129, 402] width 52 height 20
type input "16"
type input "10.93"
type input "16.00"
click at [1130, 427] on input "3.75" at bounding box center [1129, 431] width 52 height 20
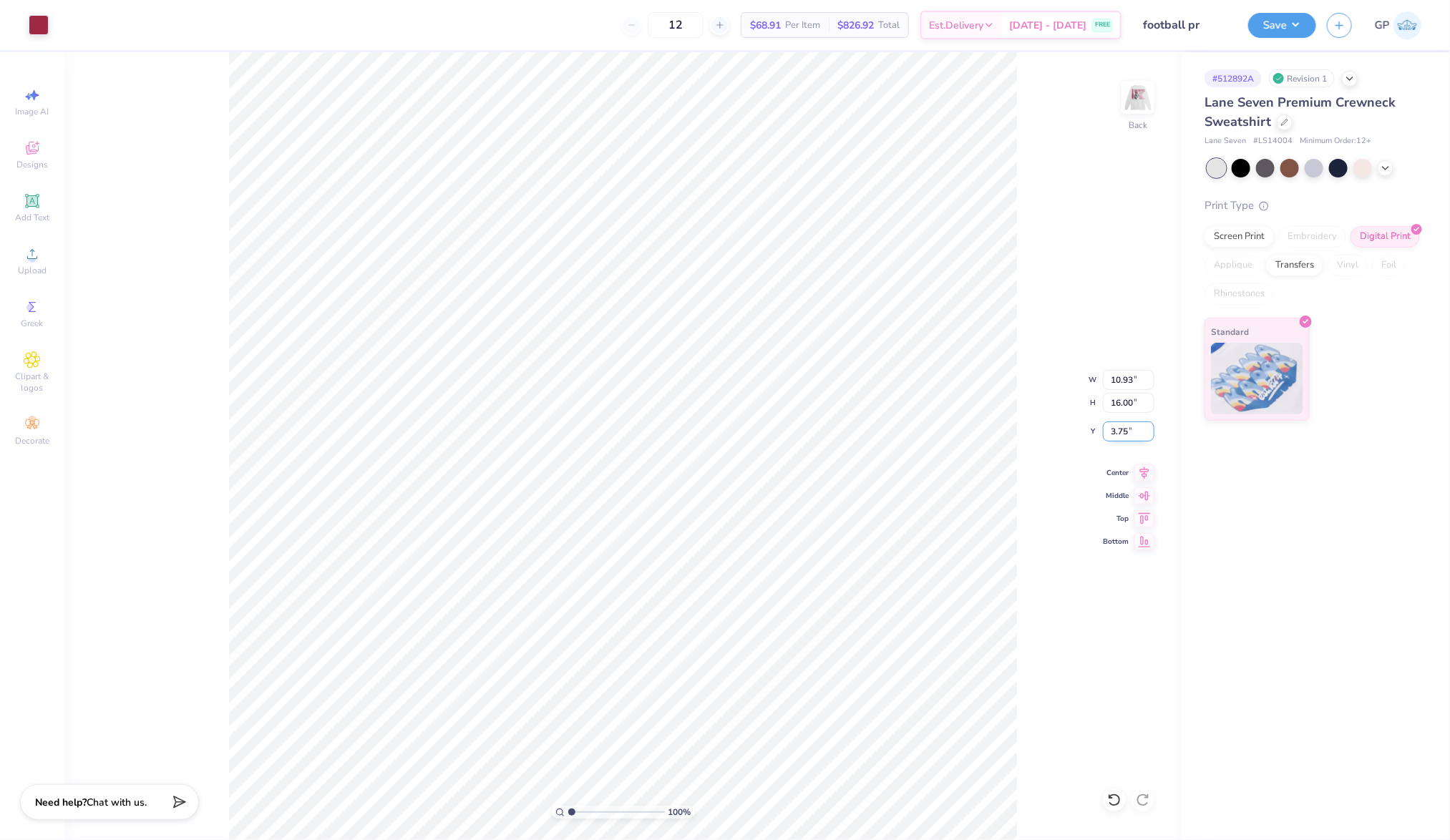
click at [1130, 427] on input "3.75" at bounding box center [1129, 431] width 52 height 20
type input "3.00"
click at [1256, 18] on button "Save" at bounding box center [1282, 24] width 68 height 25
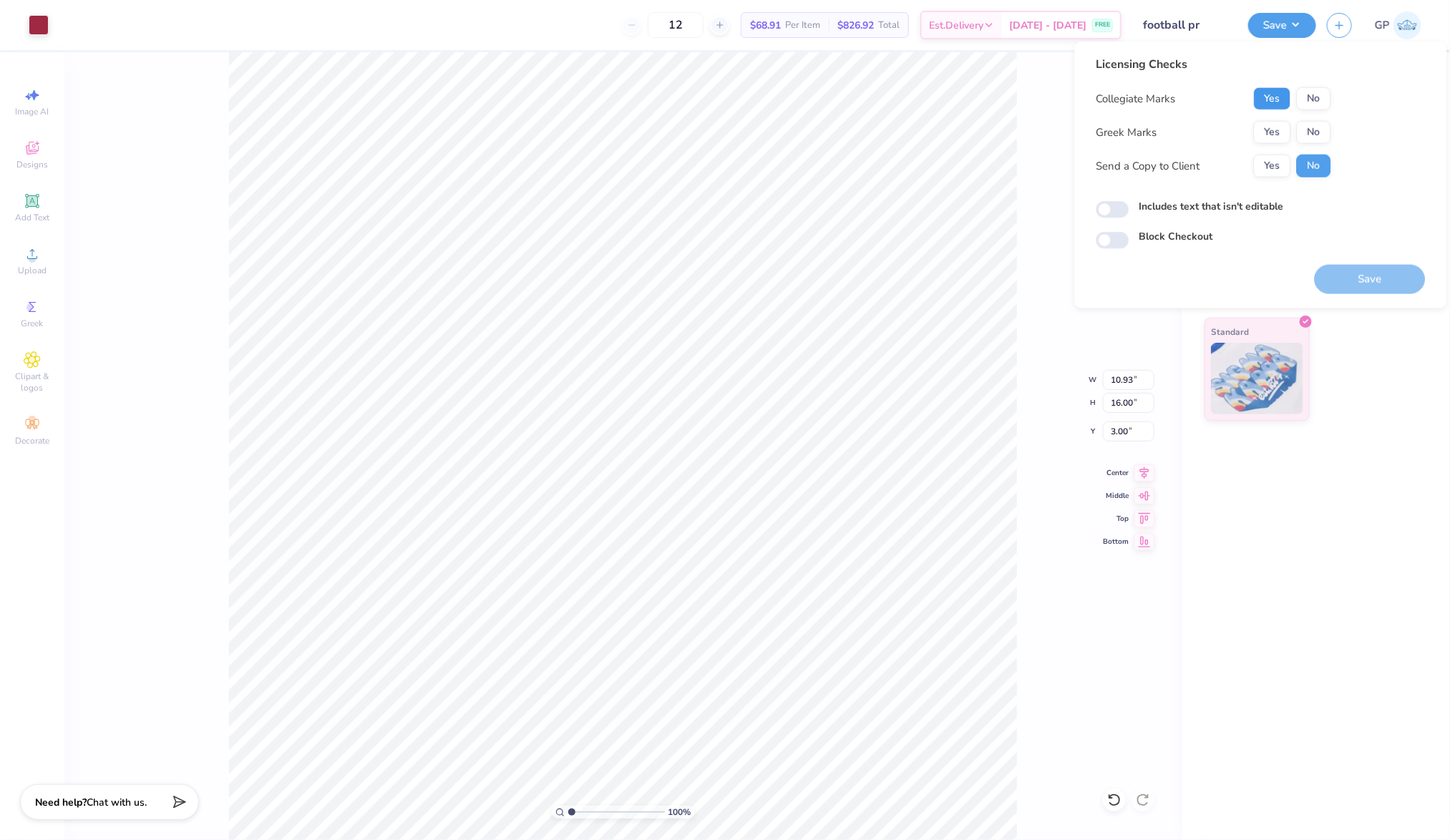
click at [1263, 92] on button "Yes" at bounding box center [1272, 98] width 38 height 23
click at [1262, 135] on button "Yes" at bounding box center [1272, 132] width 38 height 23
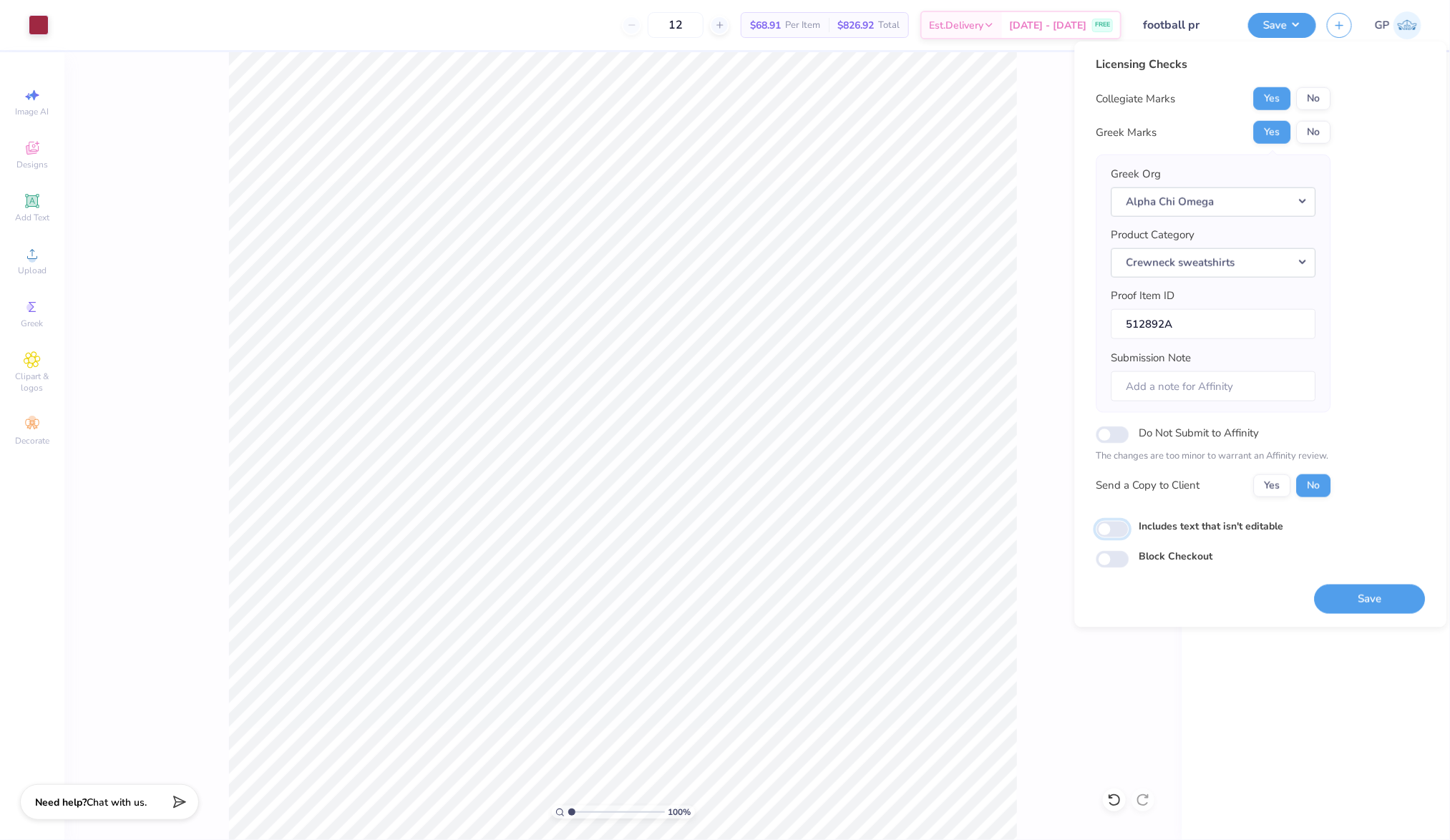
click at [1118, 528] on input "Includes text that isn't editable" at bounding box center [1113, 529] width 33 height 17
checkbox input "true"
click at [1352, 600] on button "Save" at bounding box center [1370, 598] width 111 height 29
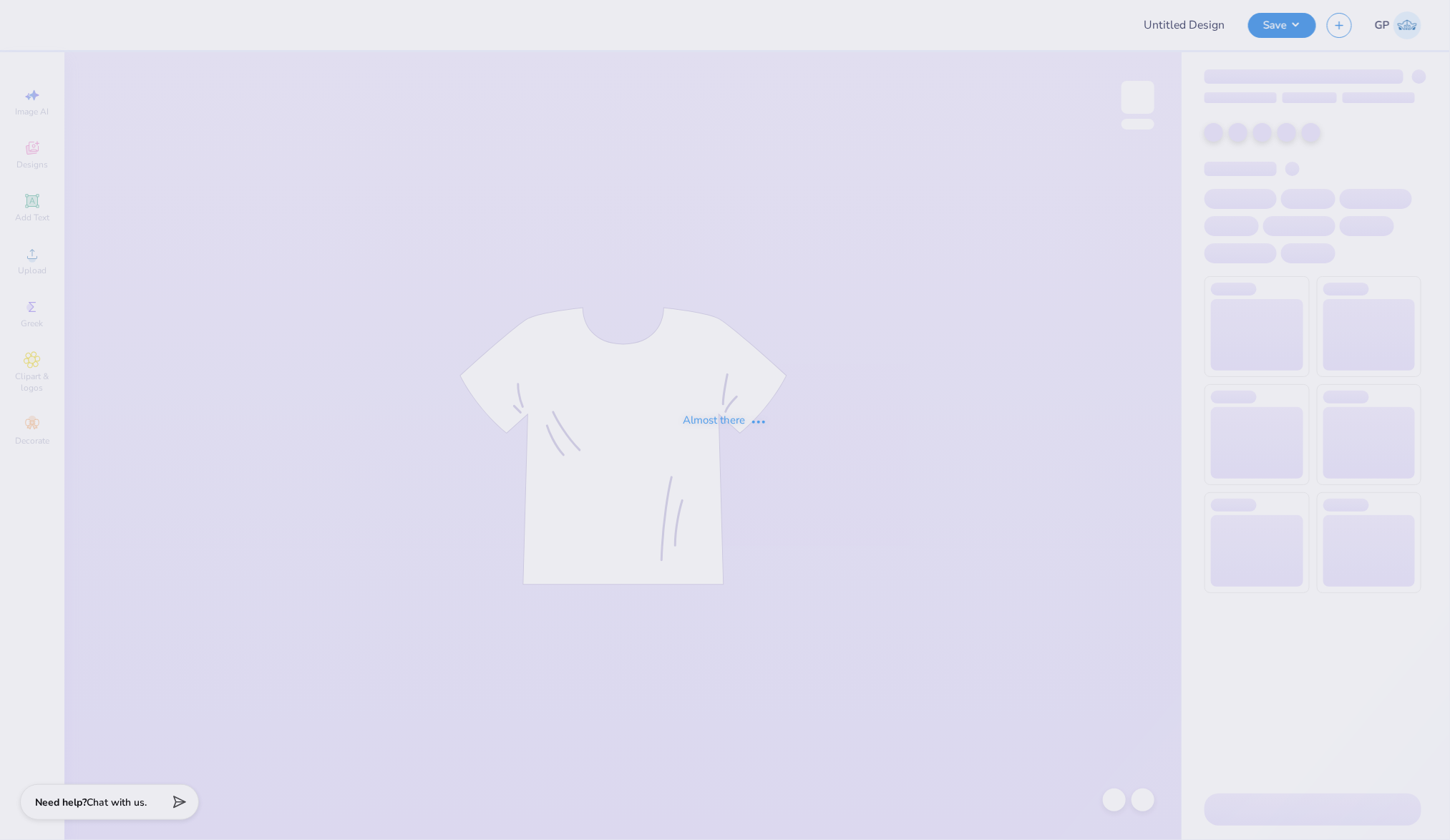
type input "KD FALL LINE PANTS"
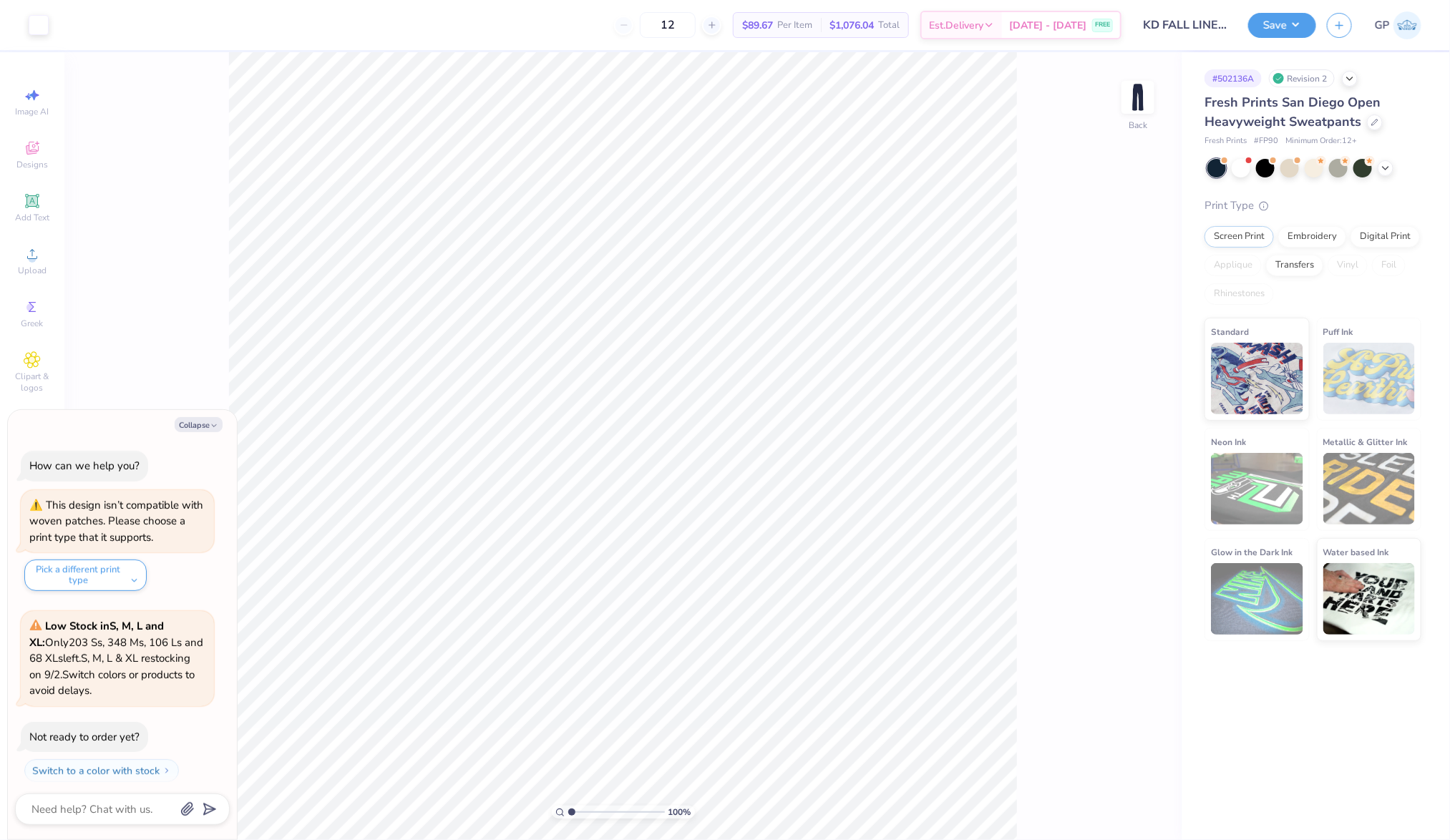
scroll to position [34, 0]
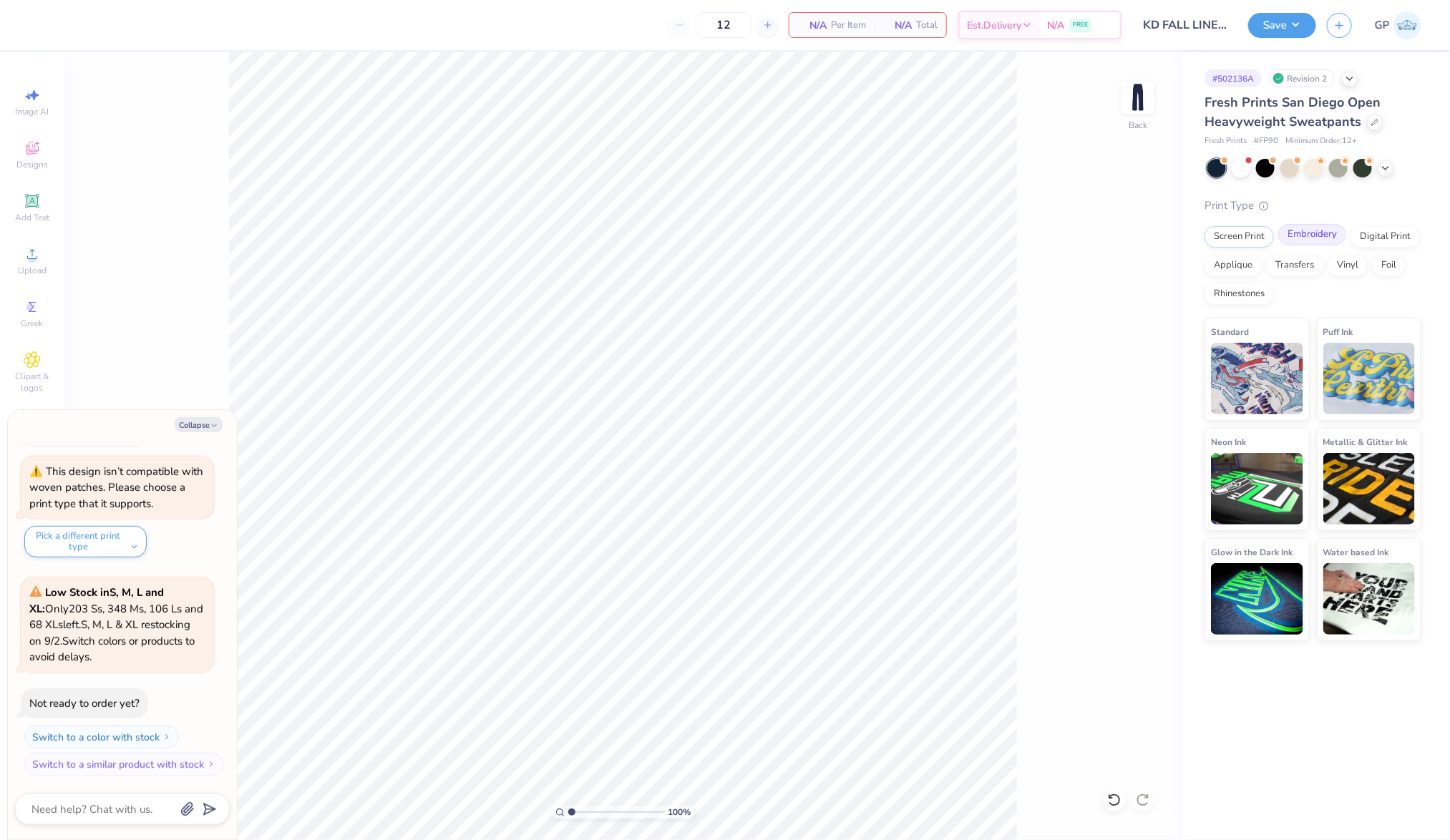
click at [1300, 231] on div "Embroidery" at bounding box center [1311, 234] width 68 height 21
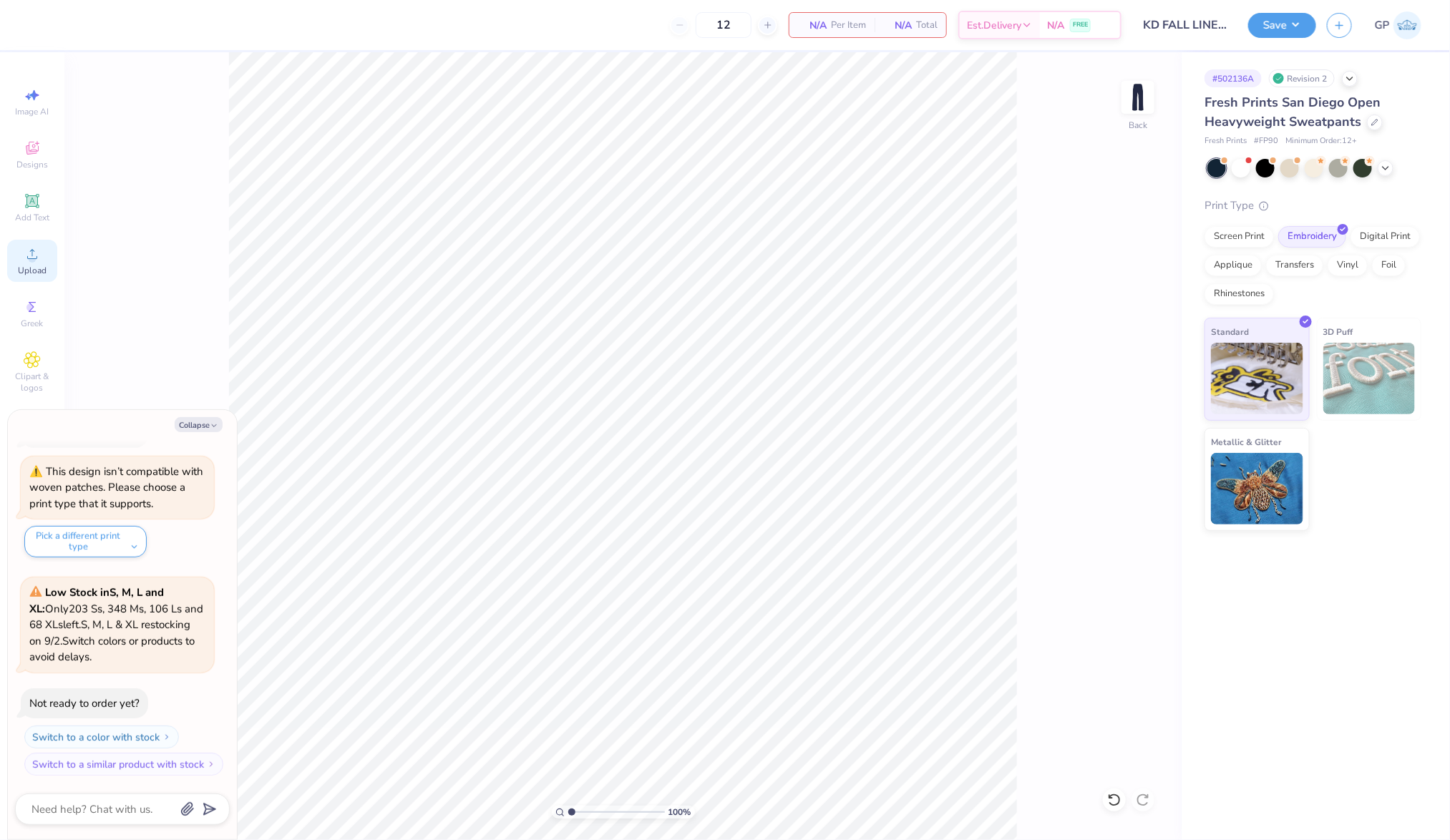
click at [13, 276] on div "Upload" at bounding box center [32, 260] width 50 height 42
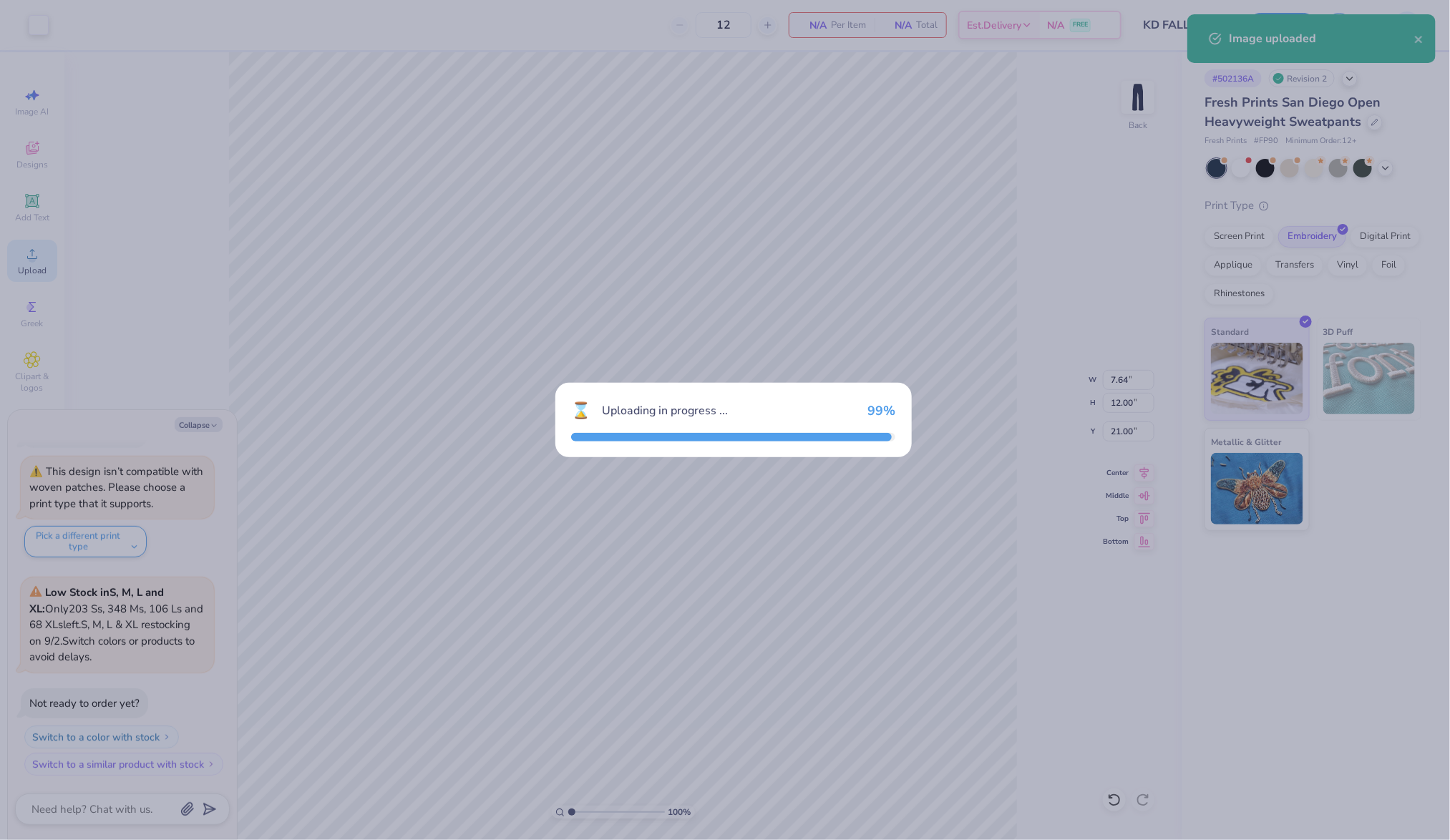
type textarea "x"
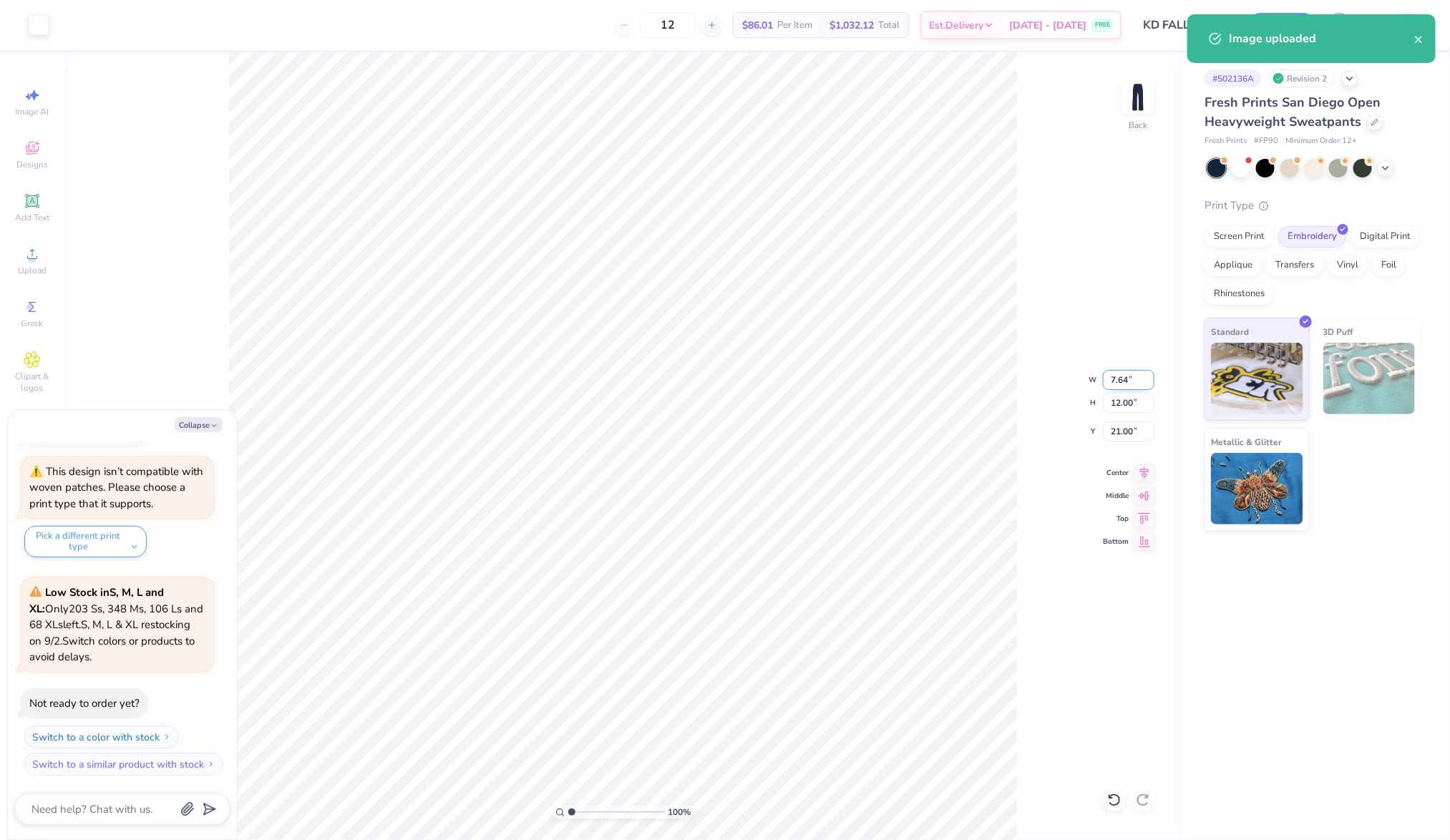
click at [1121, 385] on input "7.64" at bounding box center [1129, 379] width 52 height 20
type input "3.5"
type textarea "x"
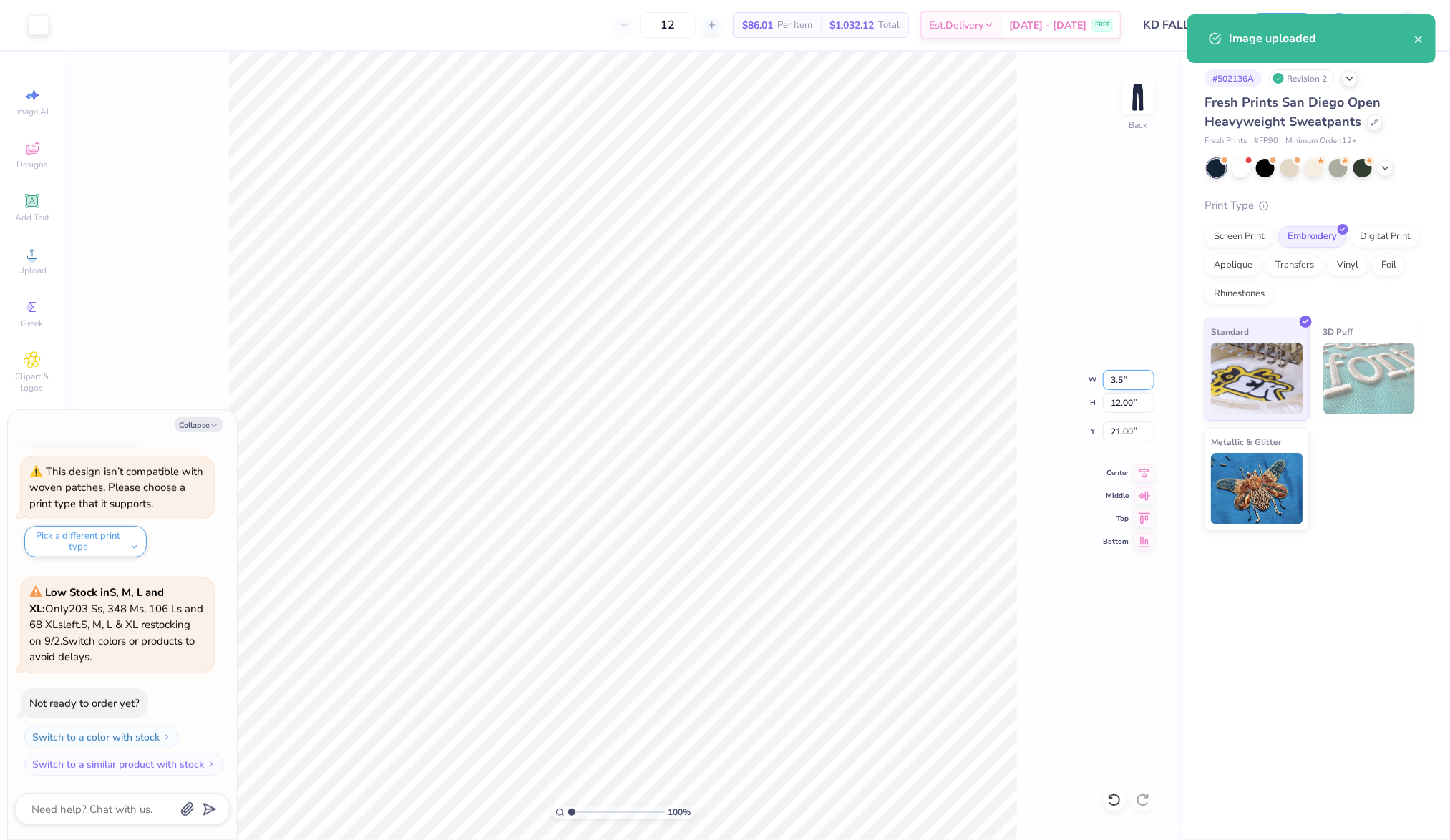
type input "3.50"
type input "5.50"
type input "24.25"
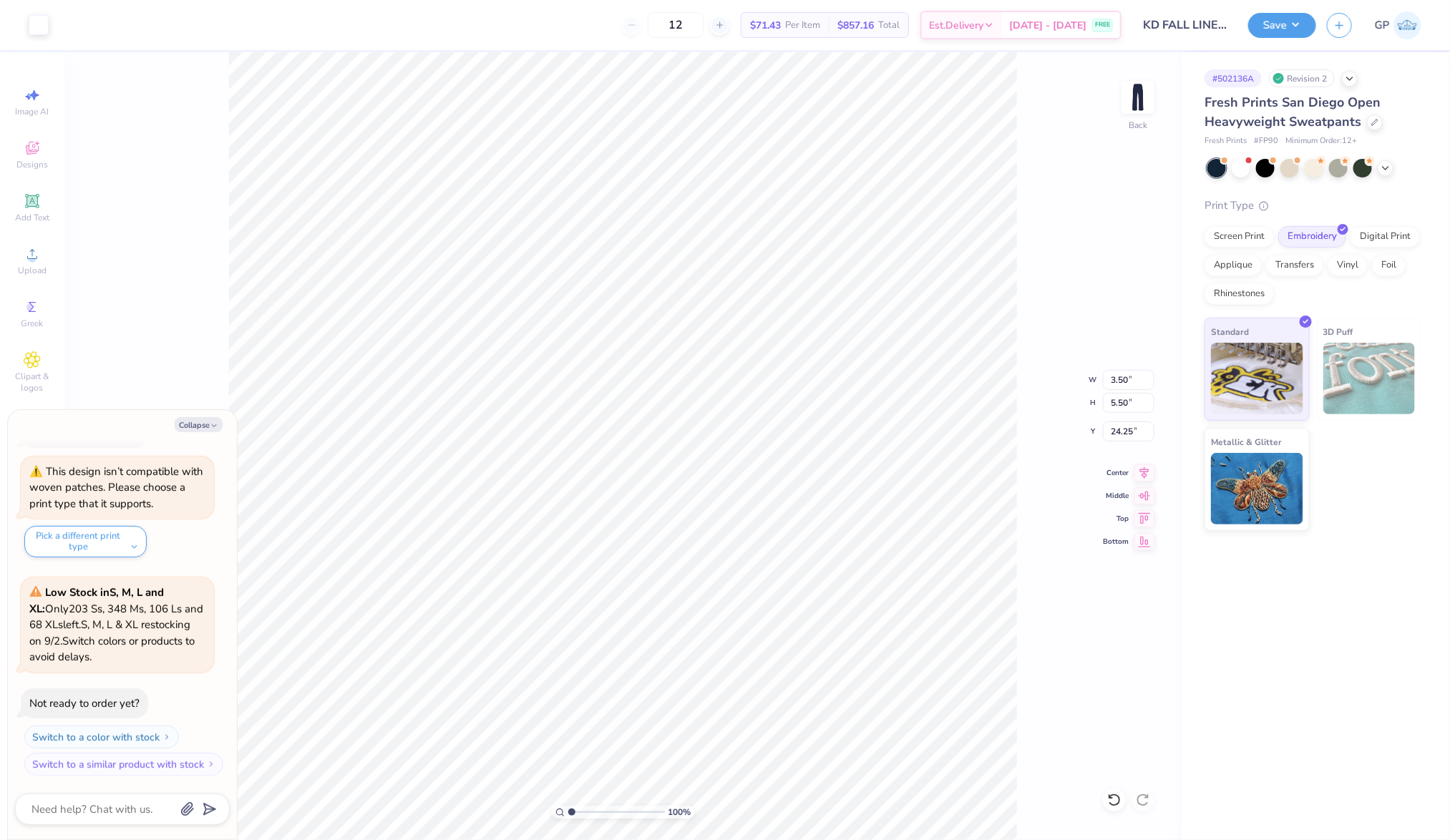
type textarea "x"
click at [1129, 424] on input "3.65" at bounding box center [1129, 431] width 52 height 20
type input "3"
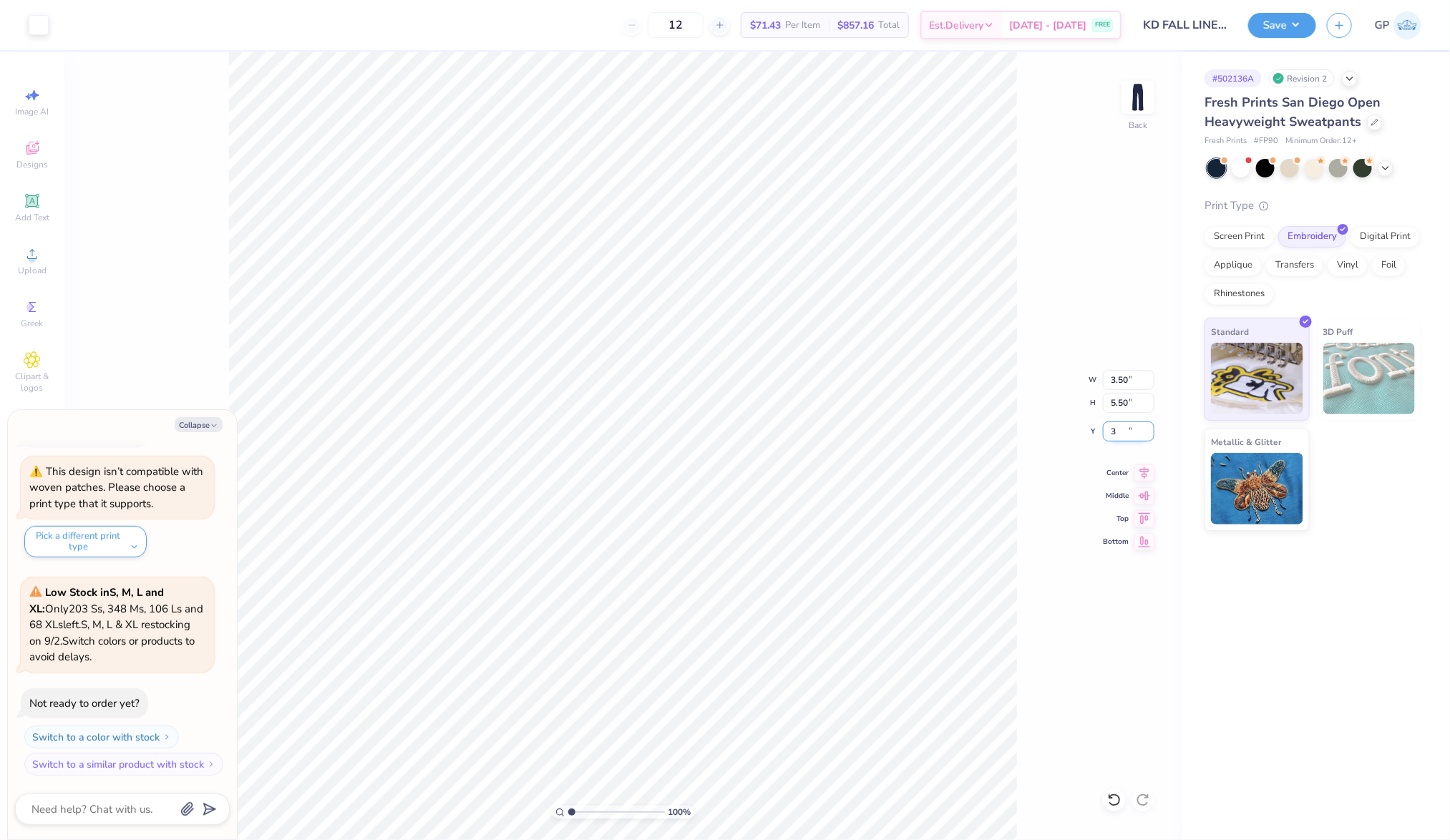
type textarea "x"
type input "3.00"
click at [1281, 15] on button "Save" at bounding box center [1282, 24] width 68 height 25
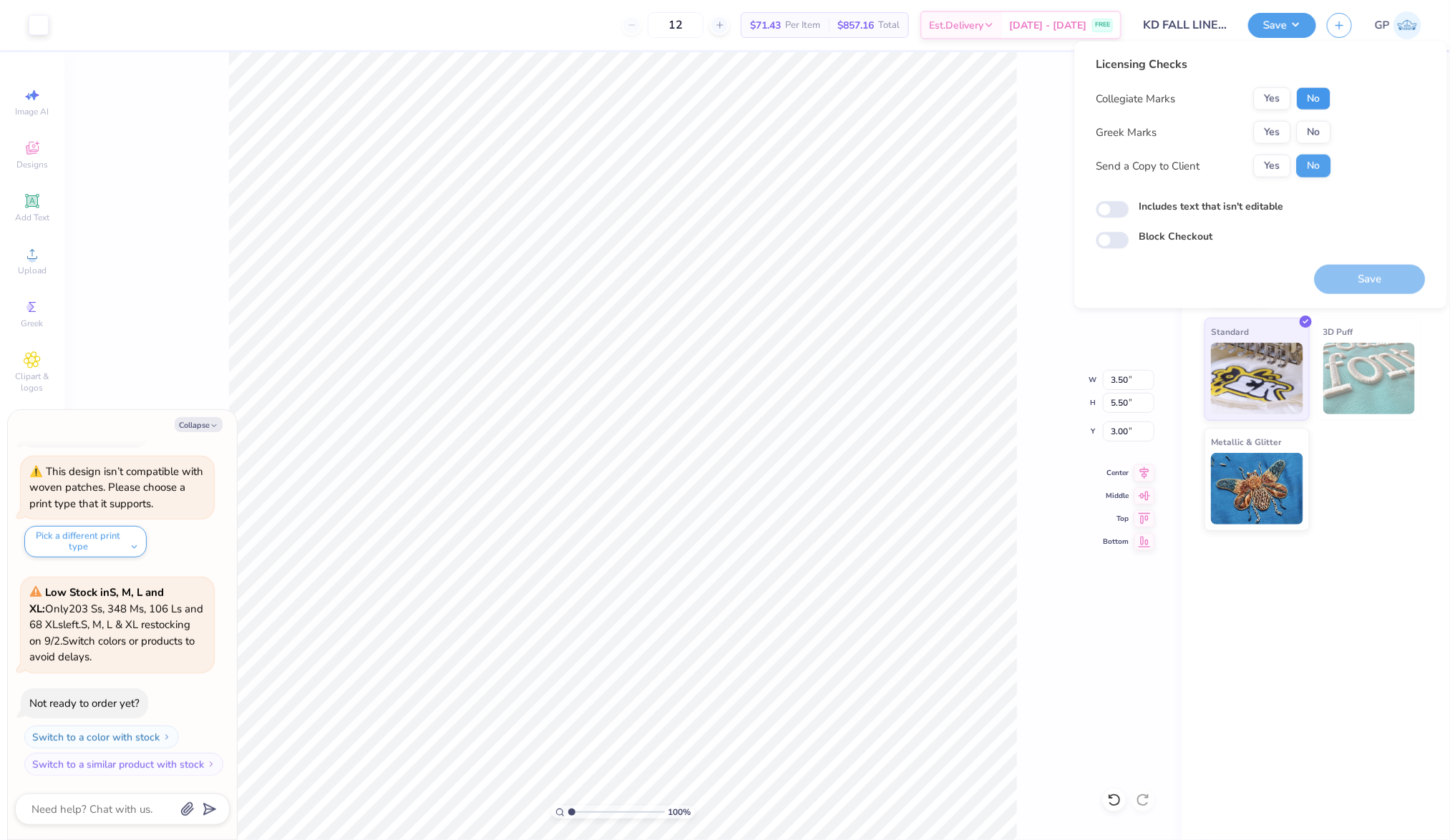
click at [1306, 105] on button "No" at bounding box center [1314, 98] width 35 height 23
click at [1272, 139] on button "Yes" at bounding box center [1272, 132] width 38 height 23
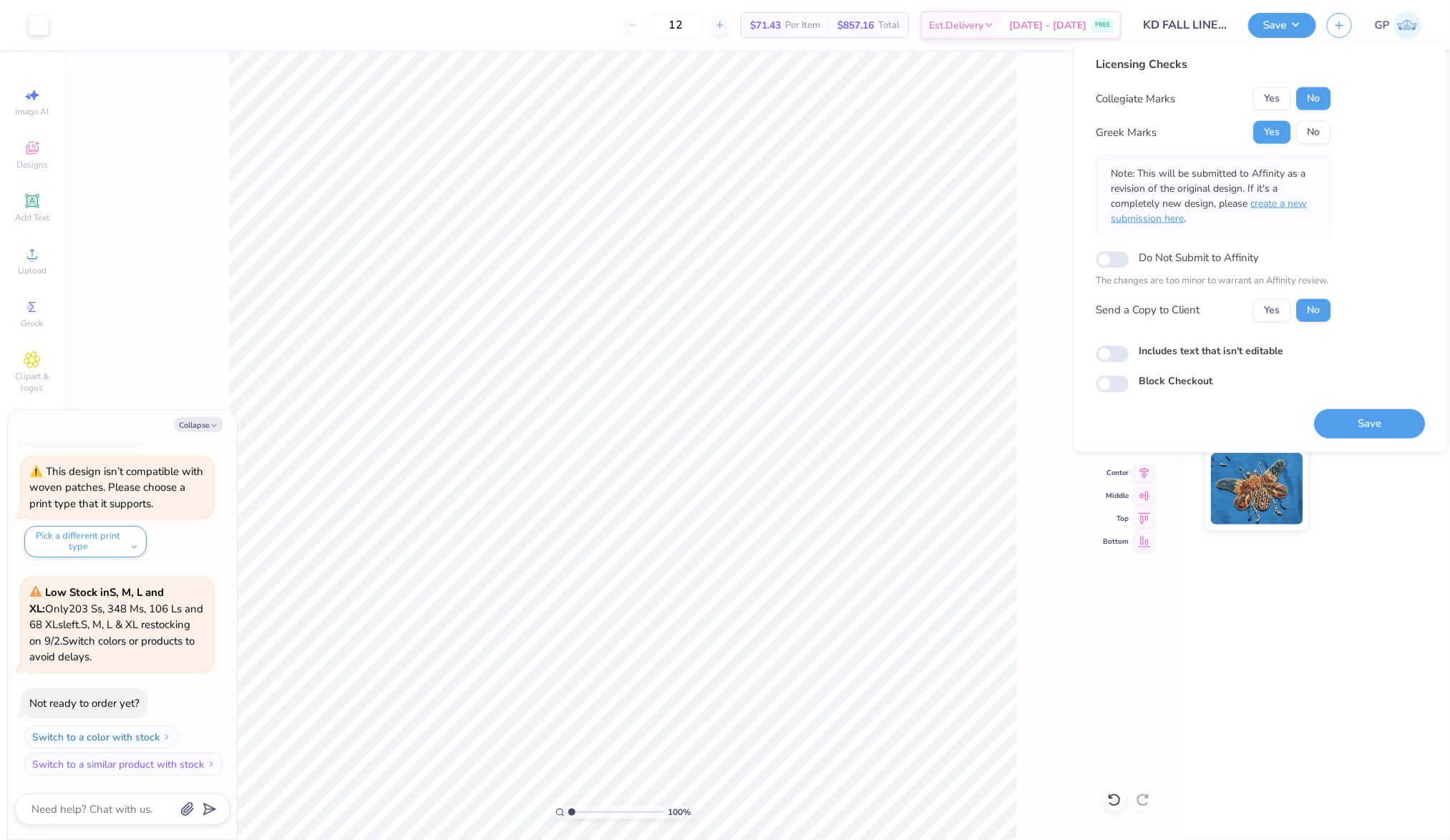
click at [1260, 207] on span "create a new submission here" at bounding box center [1209, 211] width 196 height 29
type textarea "x"
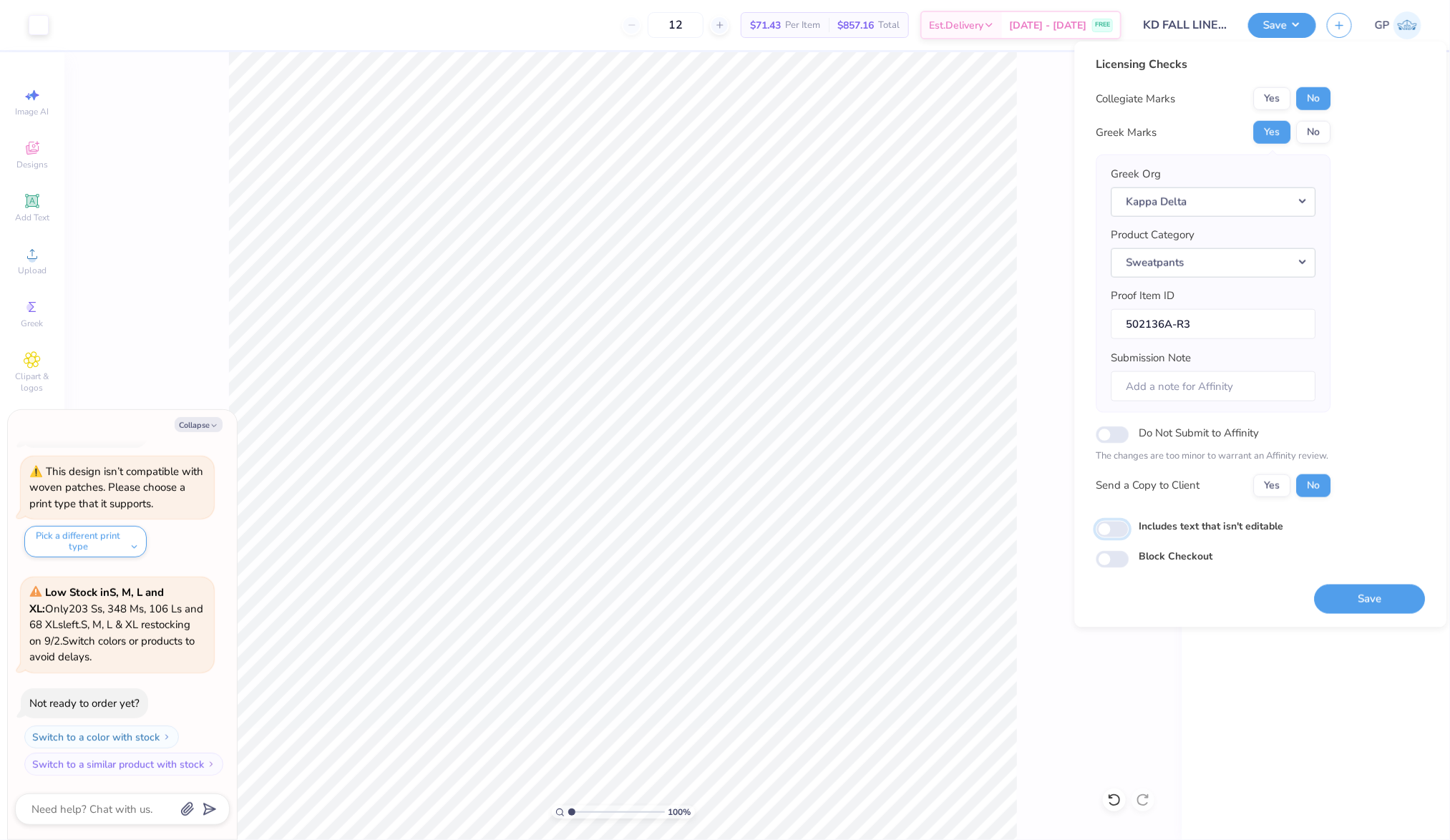
click at [1113, 529] on input "Includes text that isn't editable" at bounding box center [1113, 529] width 33 height 17
checkbox input "true"
click at [1352, 588] on button "Save" at bounding box center [1370, 598] width 111 height 29
type textarea "x"
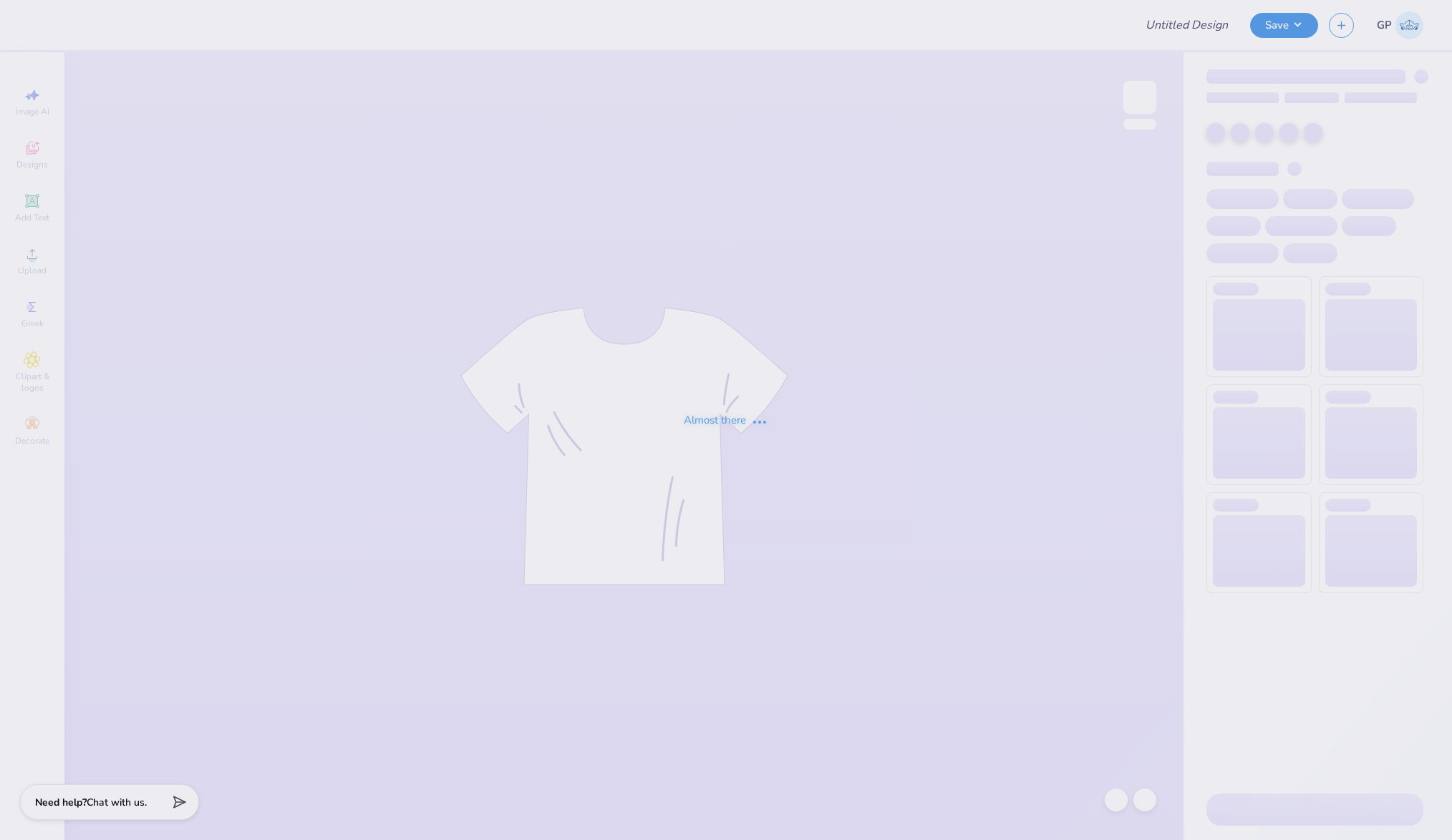
type input "fcr"
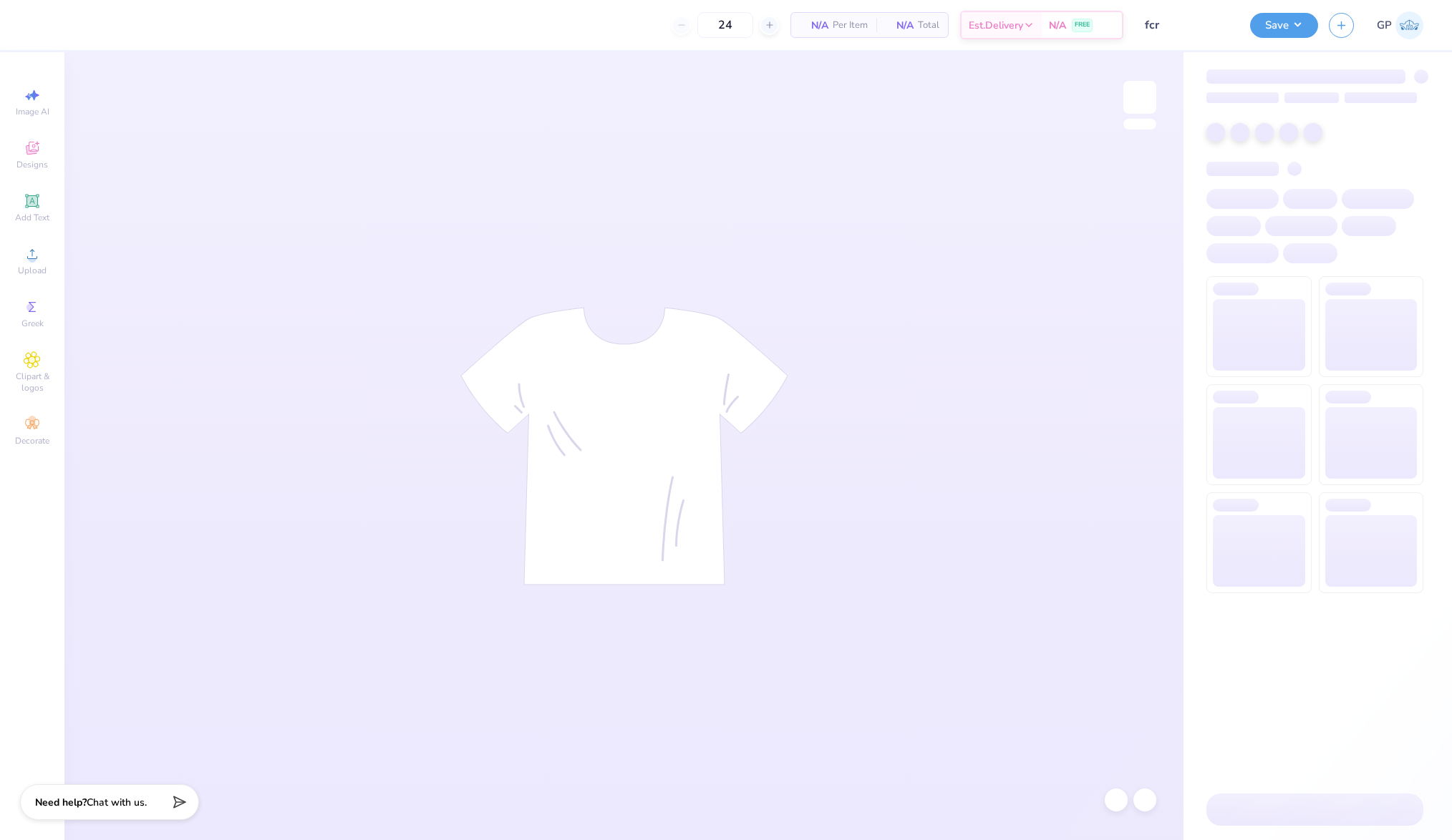
type input "50"
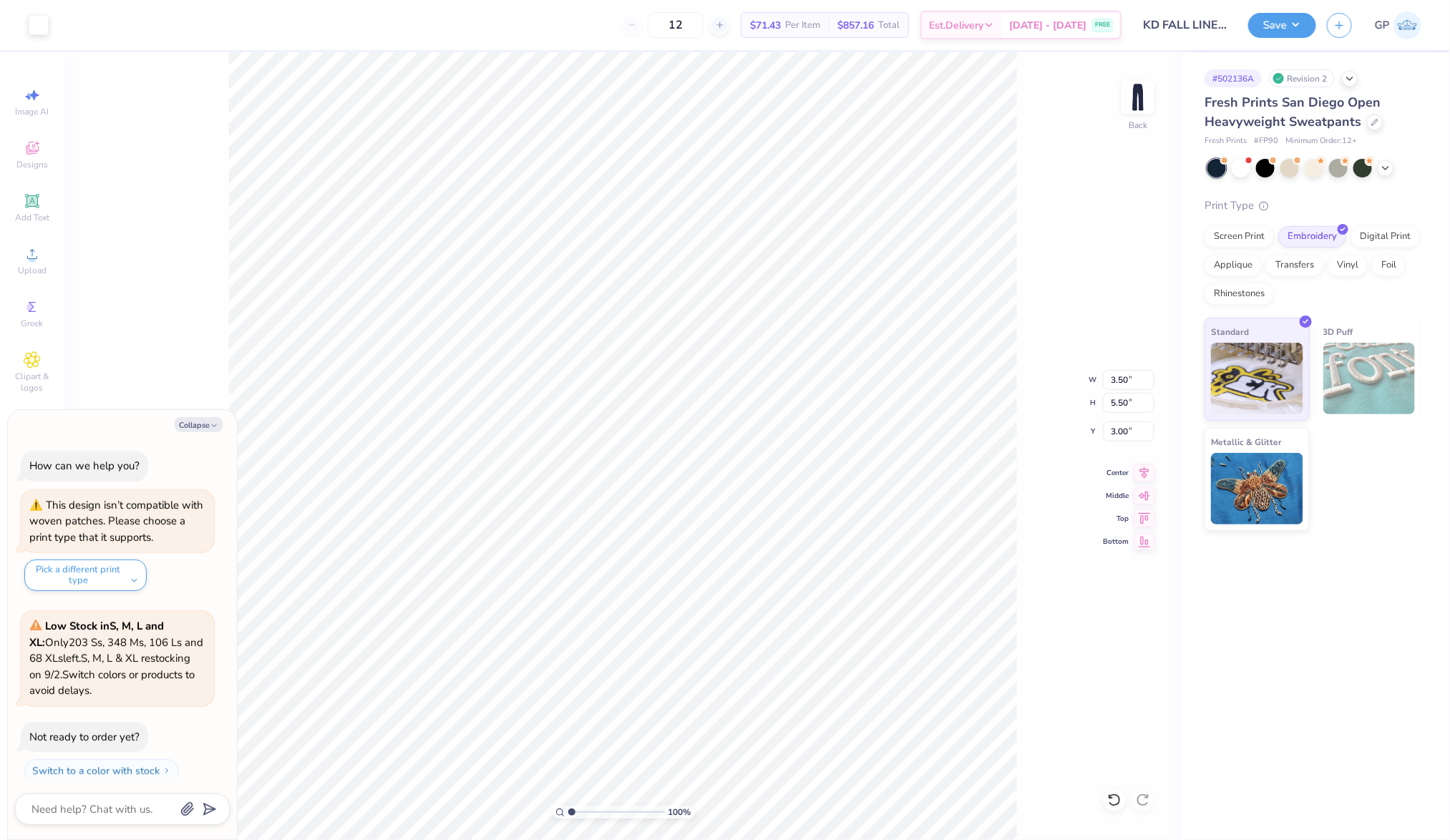
scroll to position [34, 0]
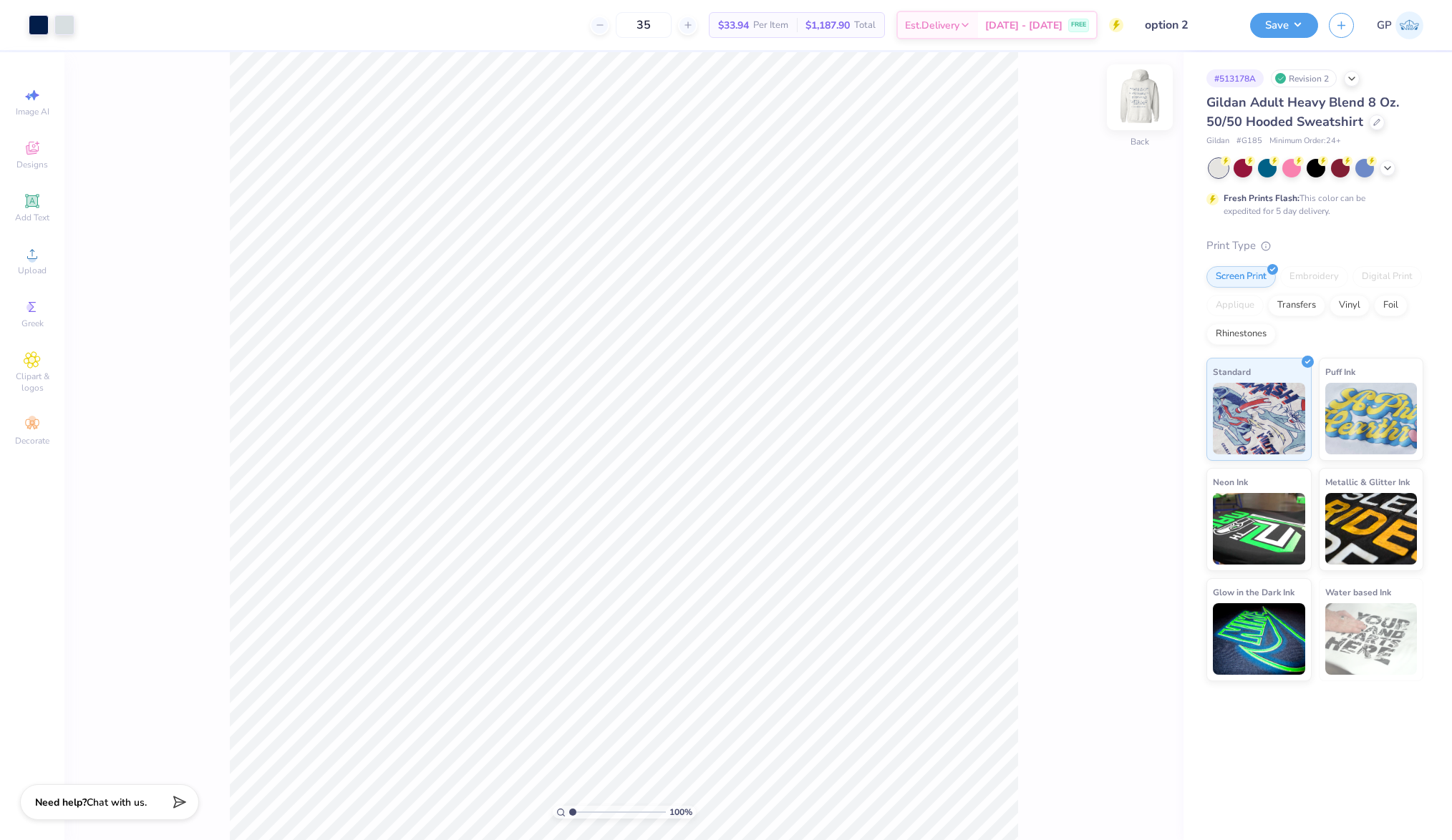
click at [1145, 98] on img at bounding box center [1139, 97] width 57 height 57
click at [1132, 101] on img at bounding box center [1139, 97] width 57 height 57
click at [67, 261] on div "100 % Back" at bounding box center [624, 446] width 1119 height 788
click at [48, 264] on div "Upload" at bounding box center [32, 260] width 50 height 42
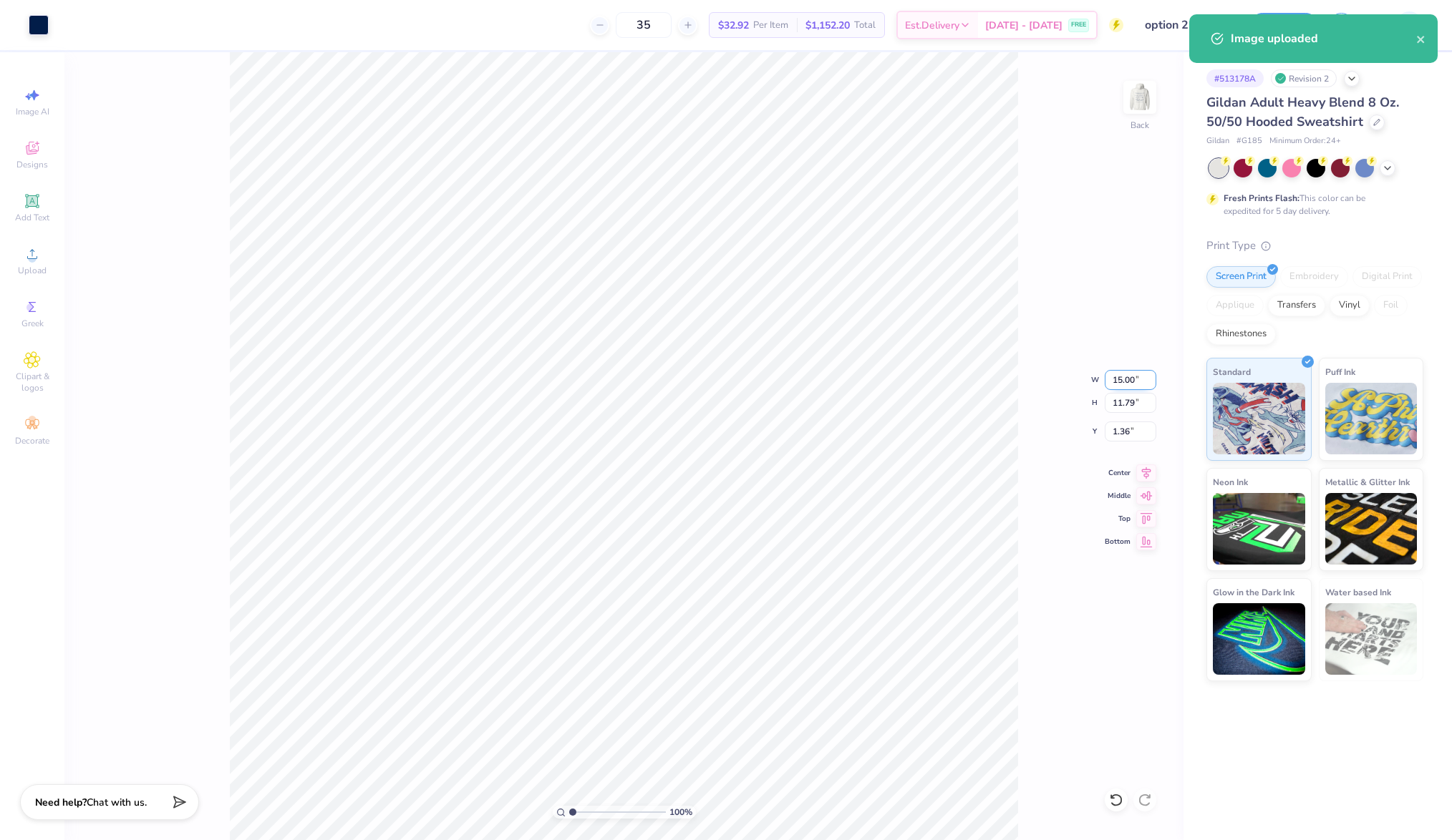
click at [1133, 380] on input "15.00" at bounding box center [1130, 379] width 52 height 20
type input "12.50"
type input "9.82"
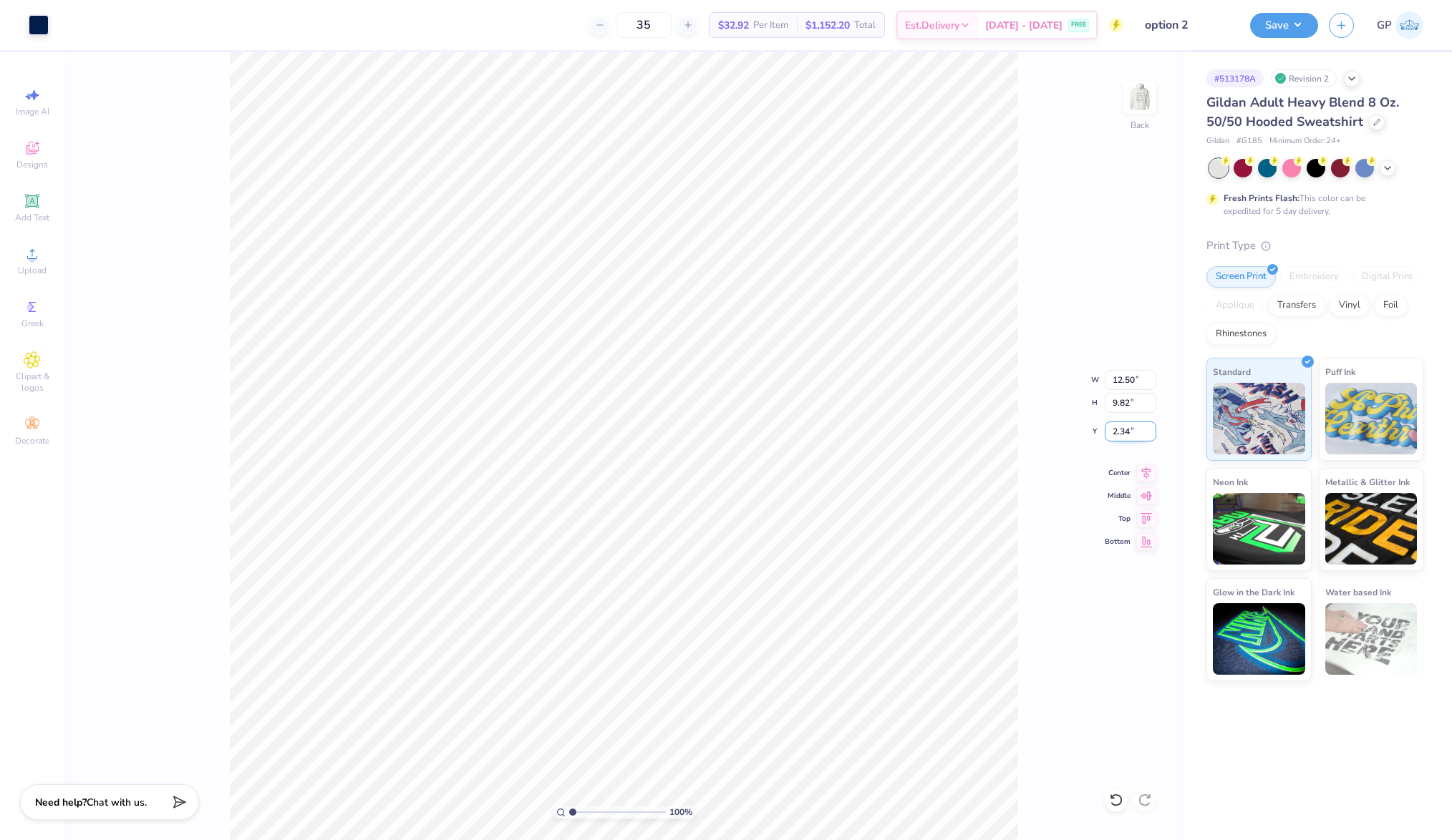
click at [1124, 433] on input "2.34" at bounding box center [1130, 431] width 52 height 20
type input "3.00"
click at [1139, 112] on img at bounding box center [1139, 97] width 57 height 57
click at [1288, 29] on button "Save" at bounding box center [1284, 24] width 68 height 25
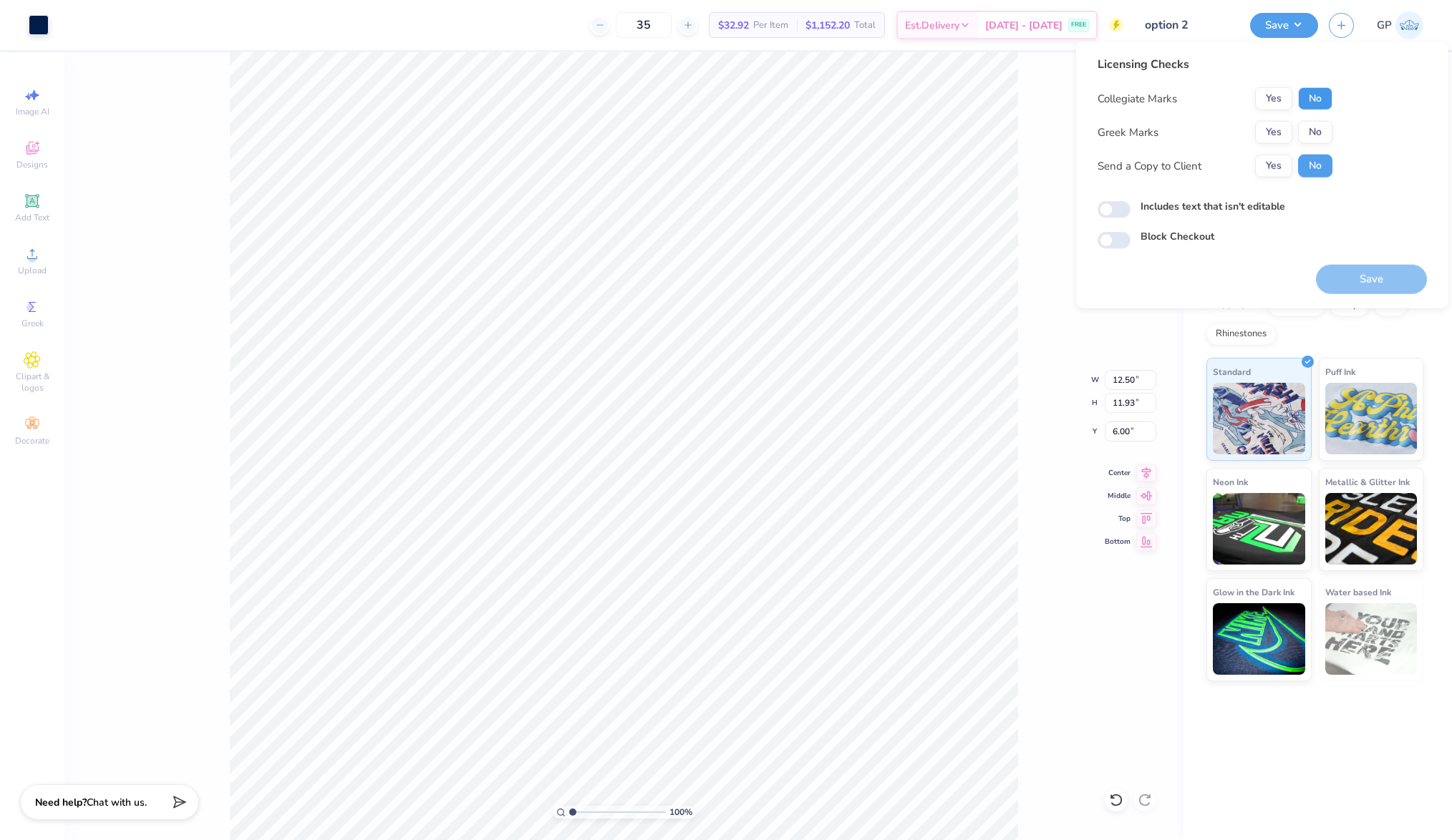
click at [1313, 102] on button "No" at bounding box center [1315, 98] width 35 height 23
click at [1313, 134] on button "No" at bounding box center [1315, 132] width 35 height 23
click at [1120, 208] on input "Includes text that isn't editable" at bounding box center [1114, 209] width 33 height 17
checkbox input "true"
click at [1350, 276] on button "Save" at bounding box center [1371, 279] width 111 height 29
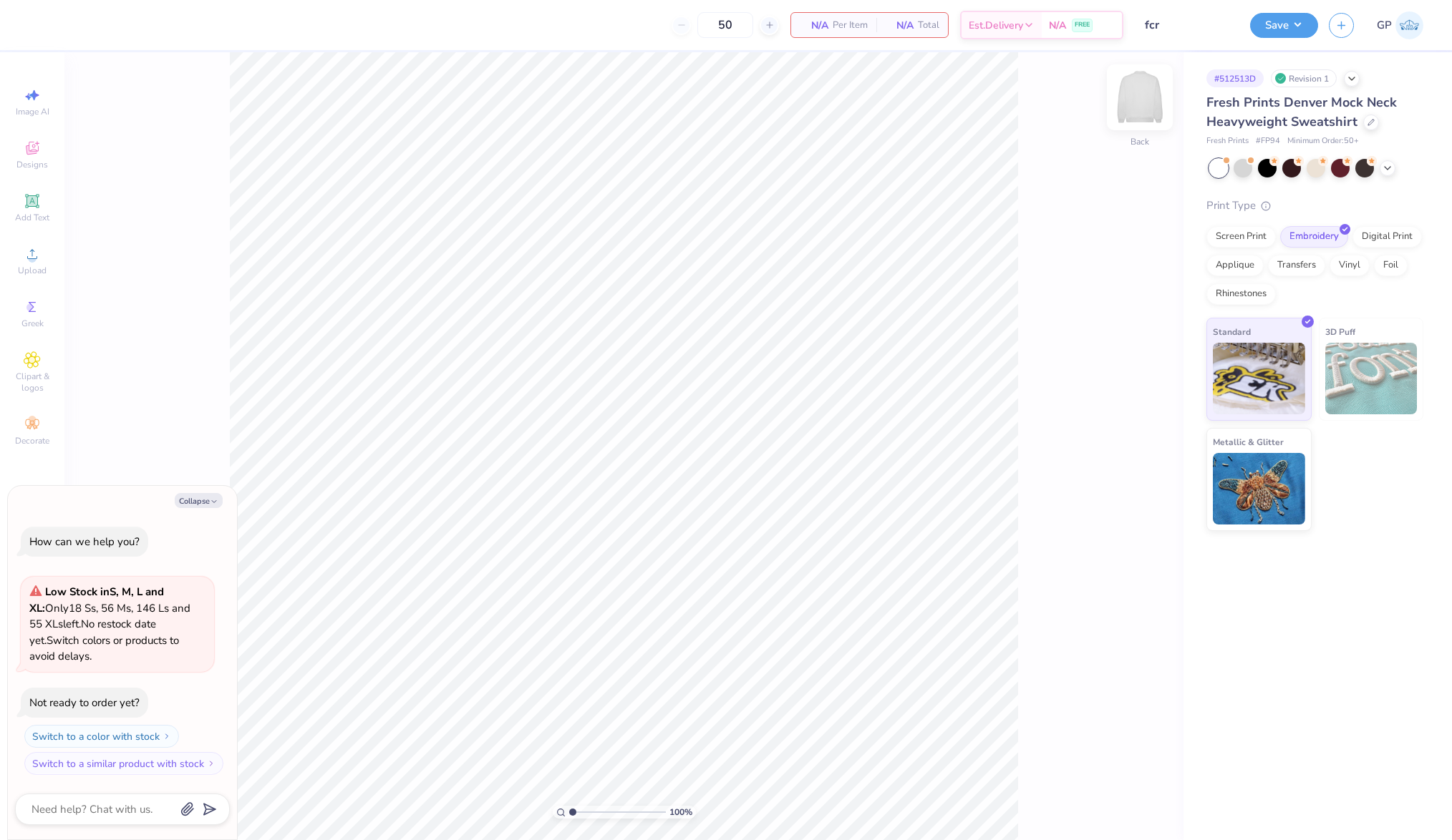
click at [1127, 104] on img at bounding box center [1139, 97] width 57 height 57
type textarea "x"
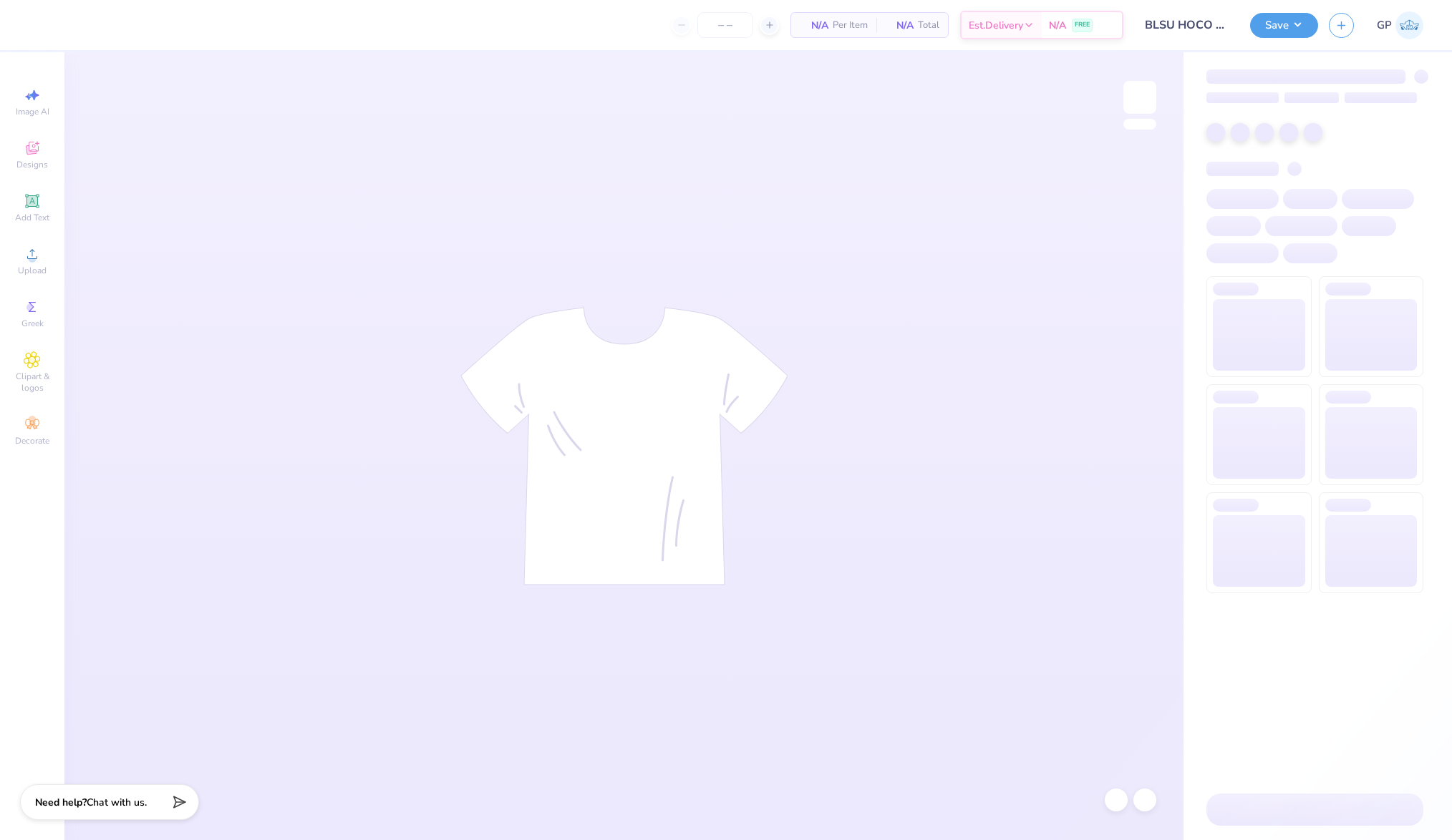
type input "100"
